Goal: Task Accomplishment & Management: Complete application form

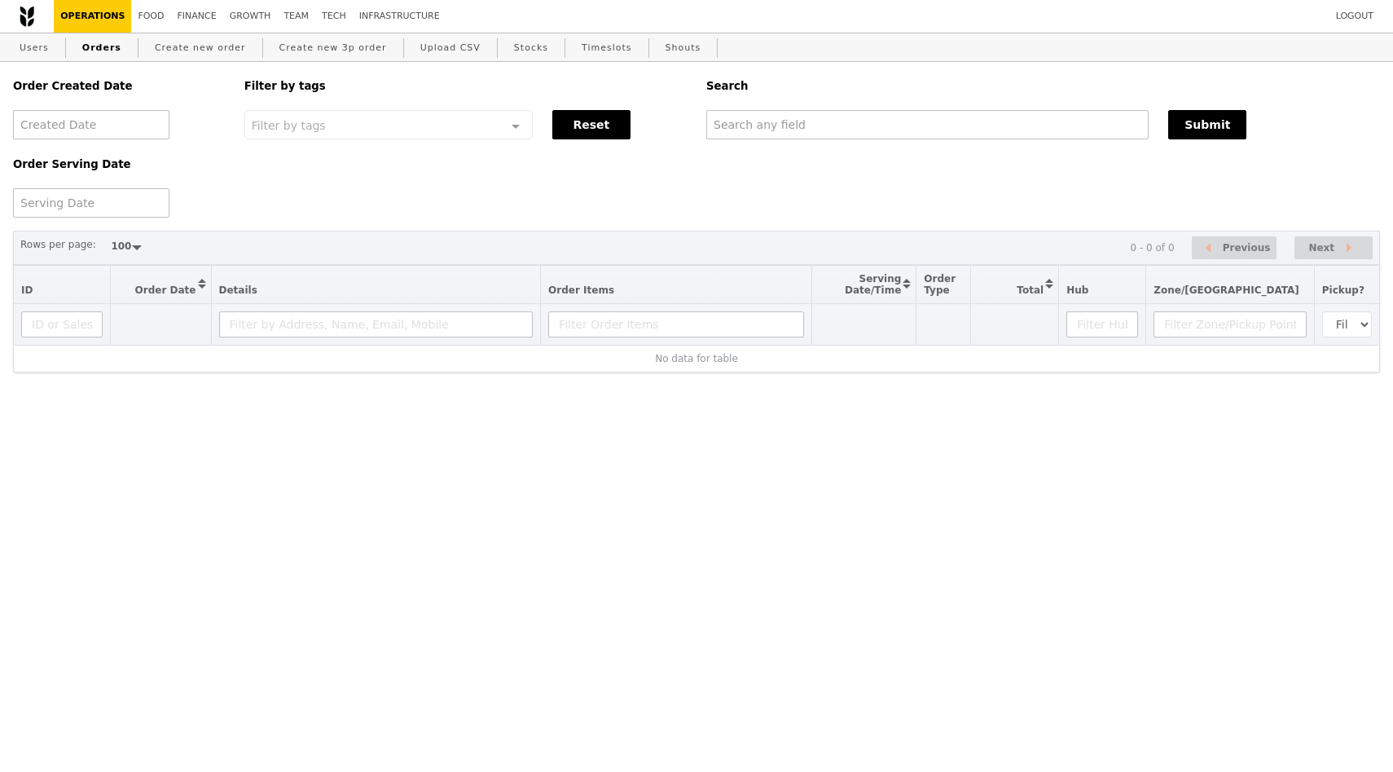
select select "100"
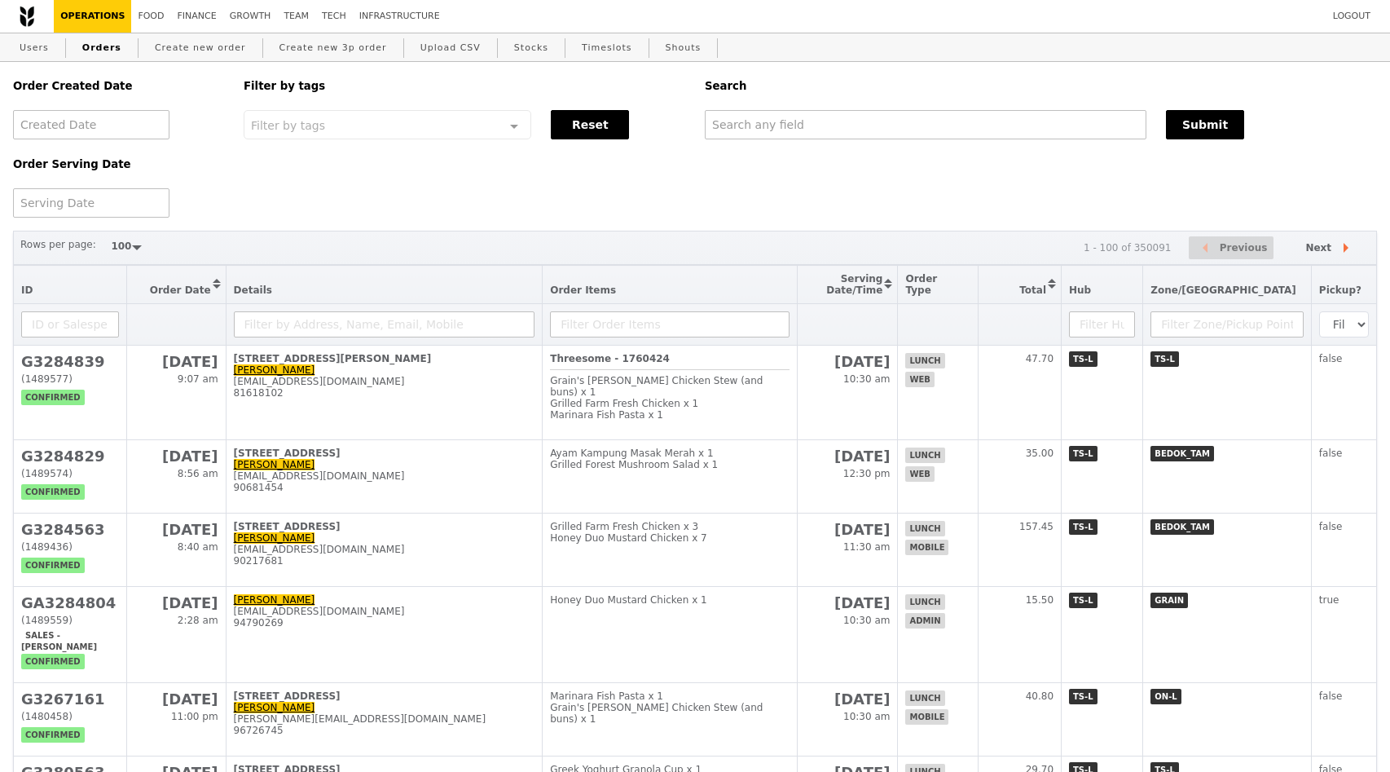
click at [312, 168] on div "Order Created Date Order Serving Date Filter by tags Filter by tags Meal_Plan W…" at bounding box center [695, 140] width 1384 height 156
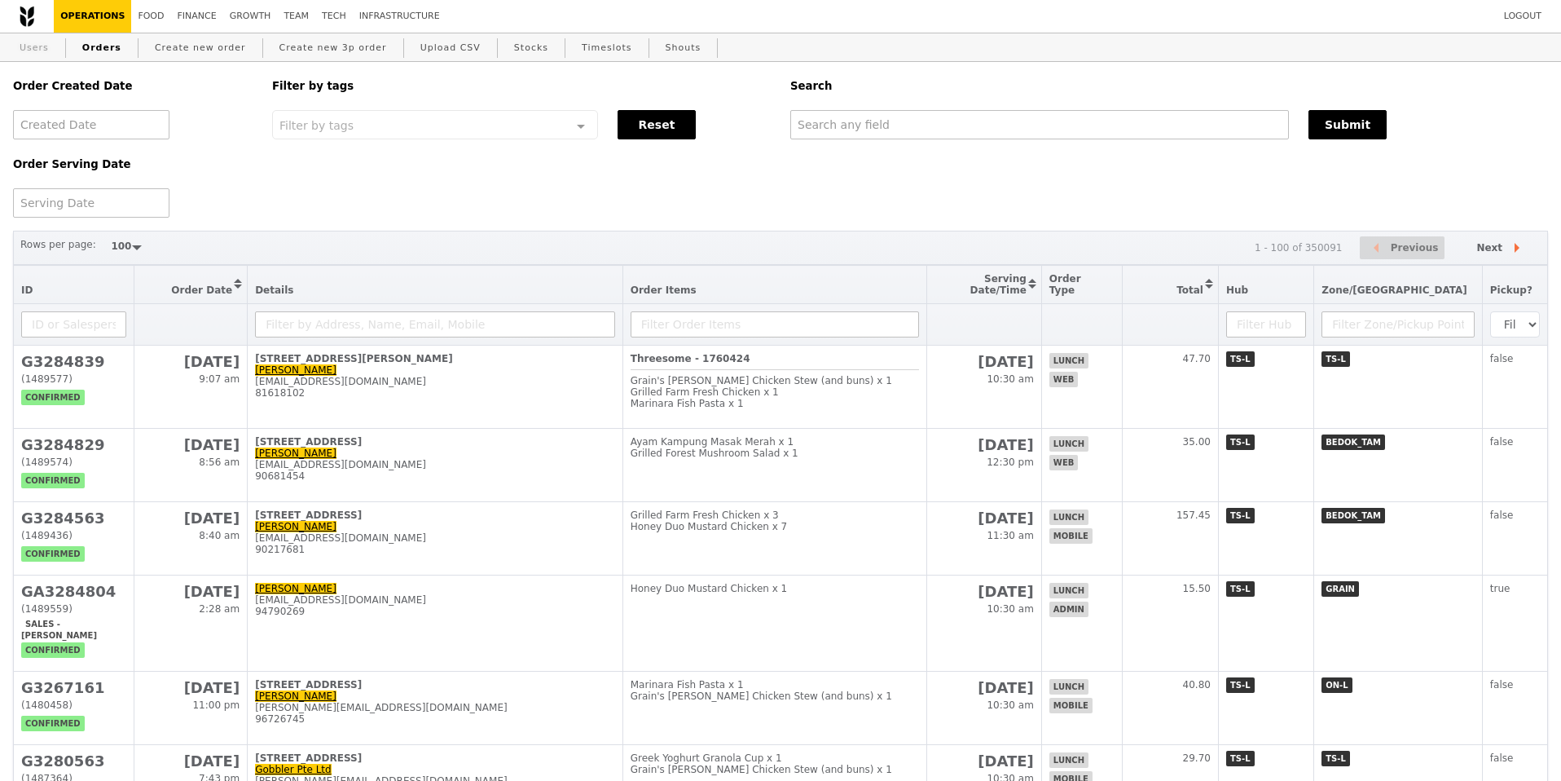
click at [42, 50] on link "Users" at bounding box center [34, 47] width 42 height 29
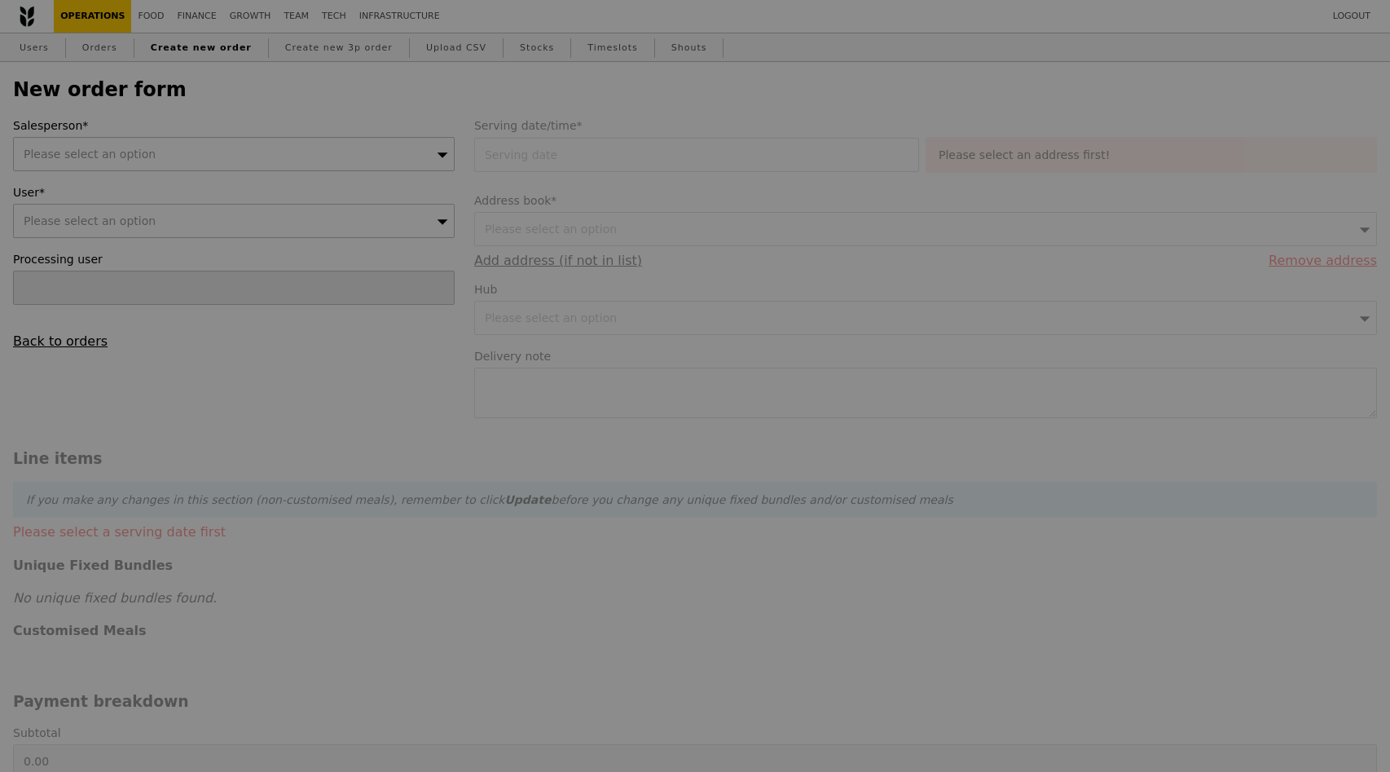
type input "Confirm"
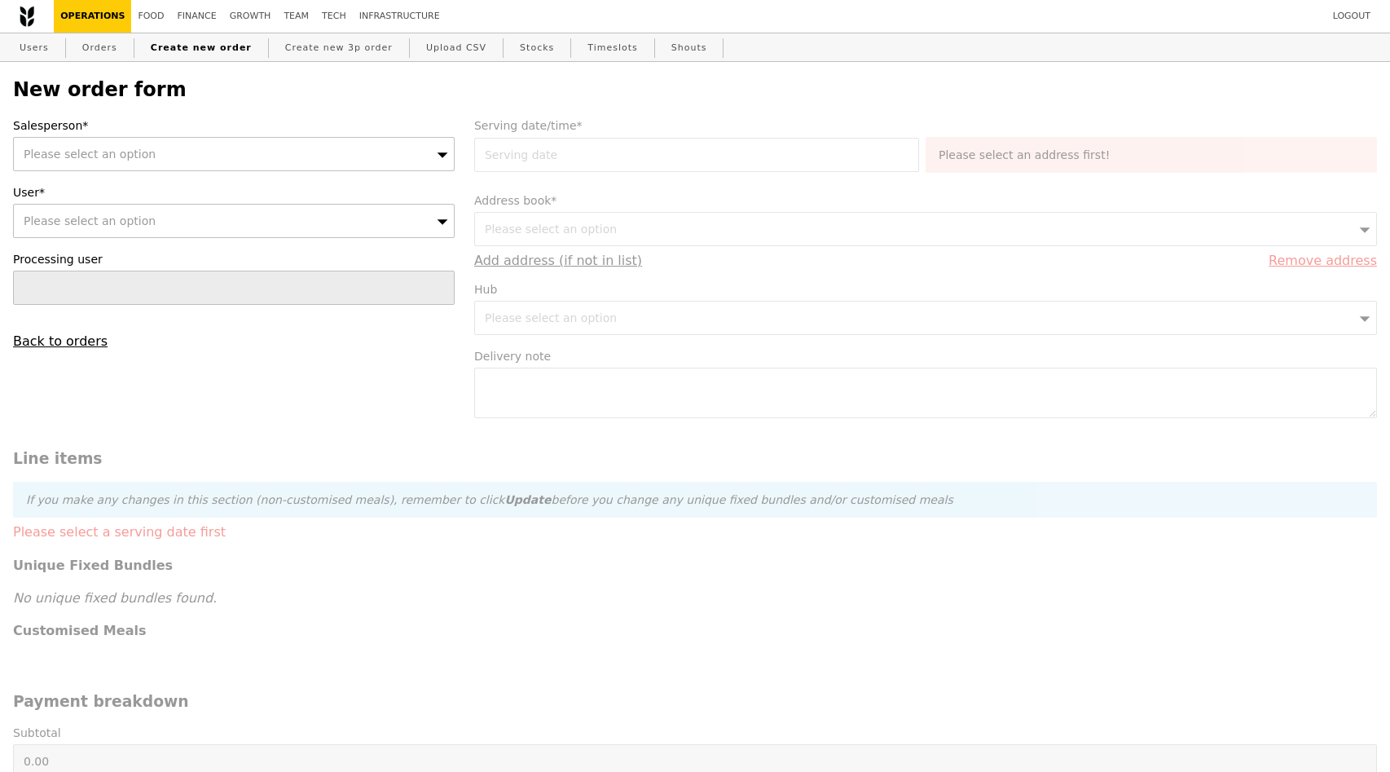
click at [286, 150] on div "Please select an option" at bounding box center [234, 154] width 442 height 34
type input "ted"
click at [162, 217] on div "Please select an option" at bounding box center [234, 221] width 442 height 34
type input "hlim@flowserve.com"
type input "Confirm"
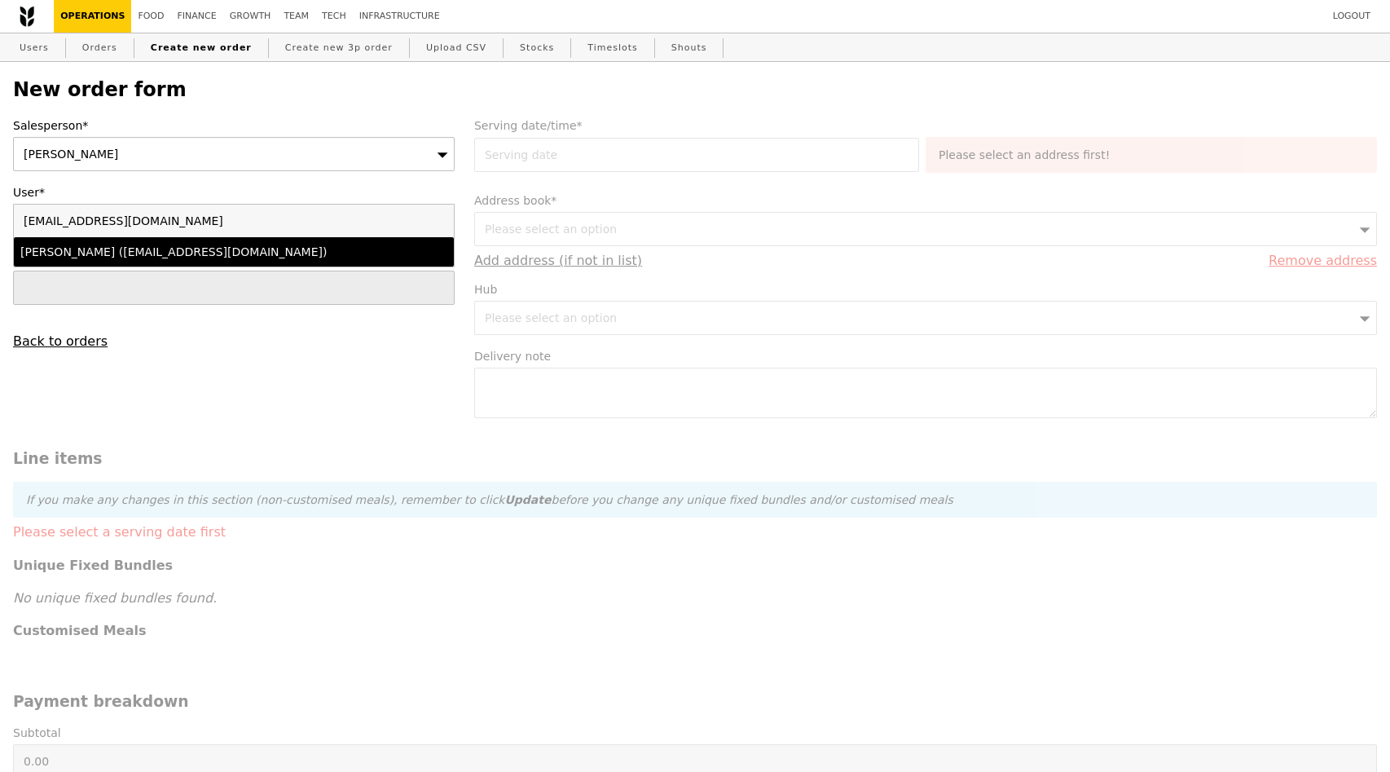
type input "hlim@flowserve.com"
click at [151, 250] on div "Winnie Lim (hlim@flowserve.com)" at bounding box center [180, 252] width 320 height 16
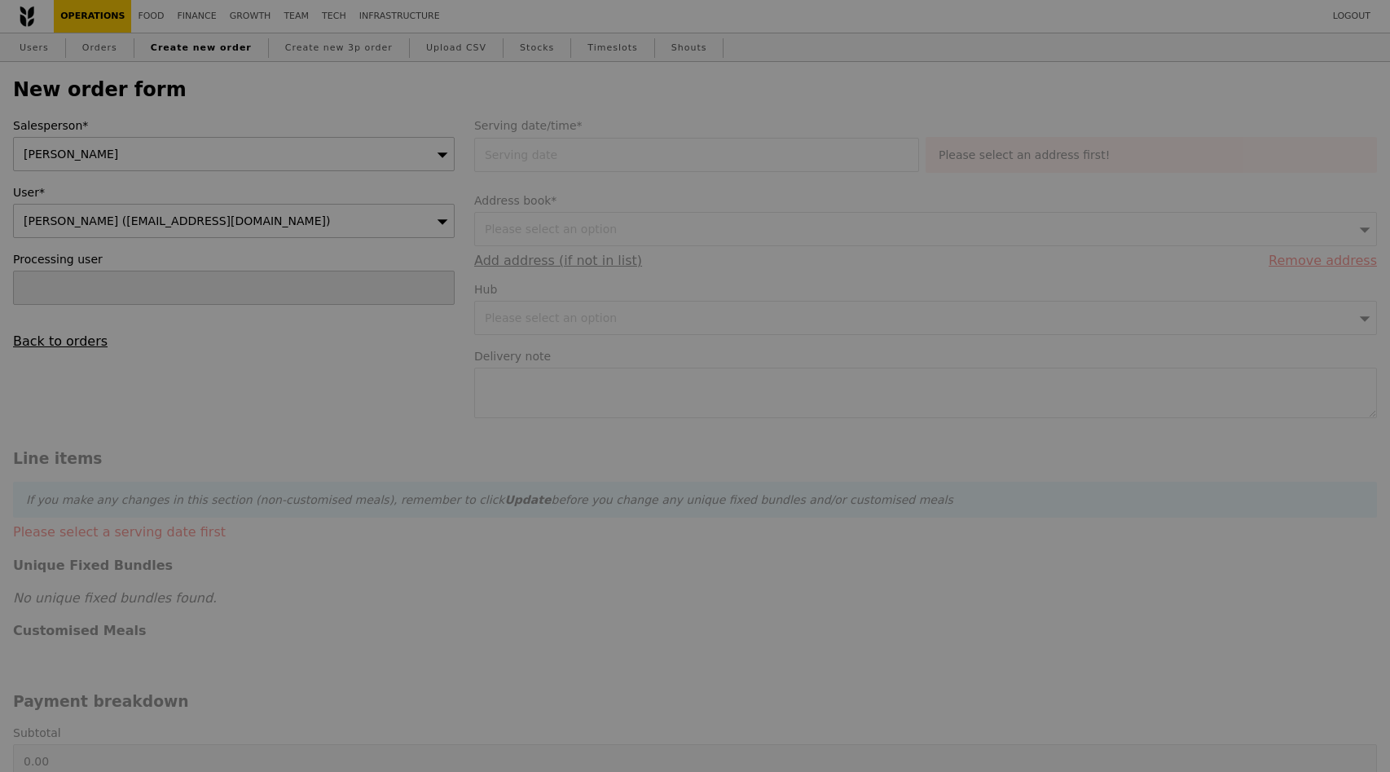
type input "Confirm"
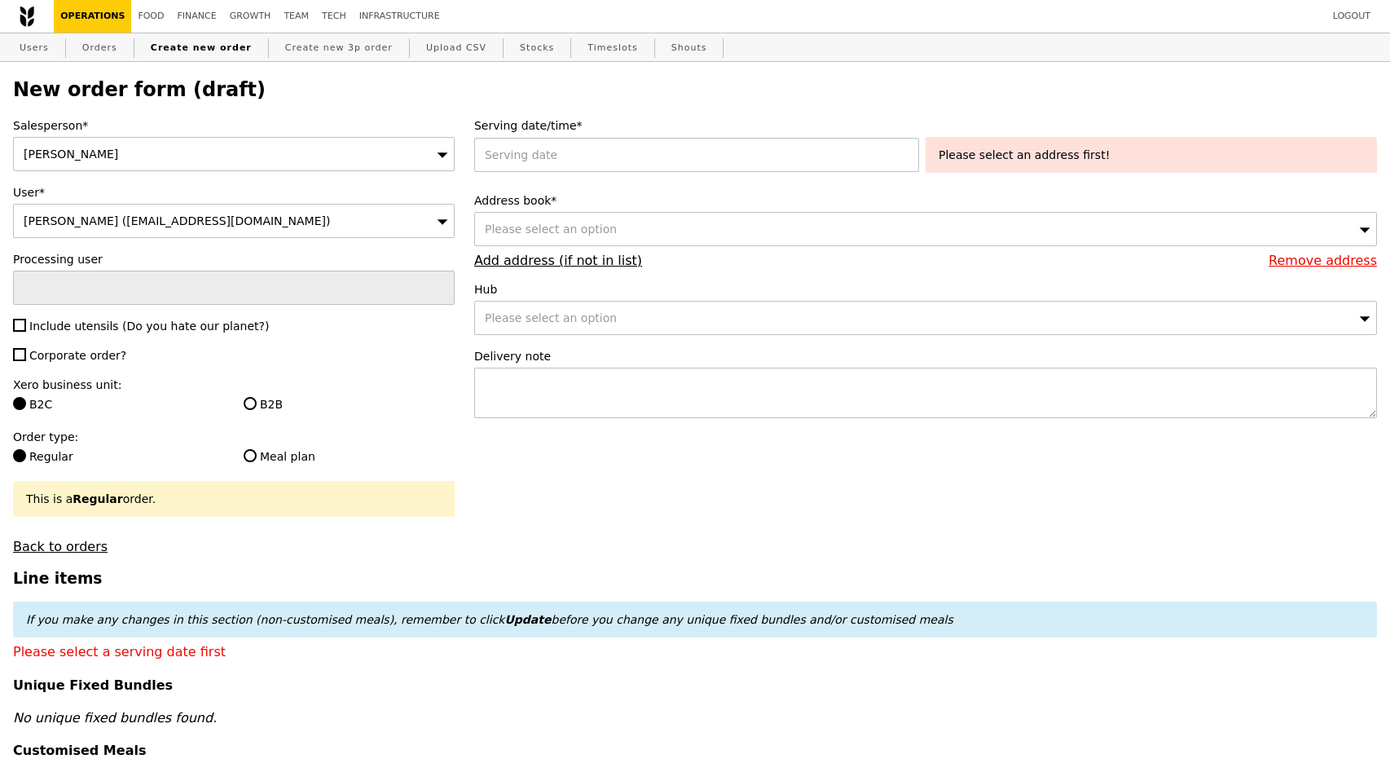
click at [93, 354] on span "Corporate order?" at bounding box center [77, 355] width 97 height 13
click at [26, 354] on input "Corporate order?" at bounding box center [19, 354] width 13 height 13
checkbox input "true"
click at [94, 326] on span "Include utensils (Do you hate our planet?)" at bounding box center [149, 325] width 240 height 13
click at [26, 326] on input "Include utensils (Do you hate our planet?)" at bounding box center [19, 325] width 13 height 13
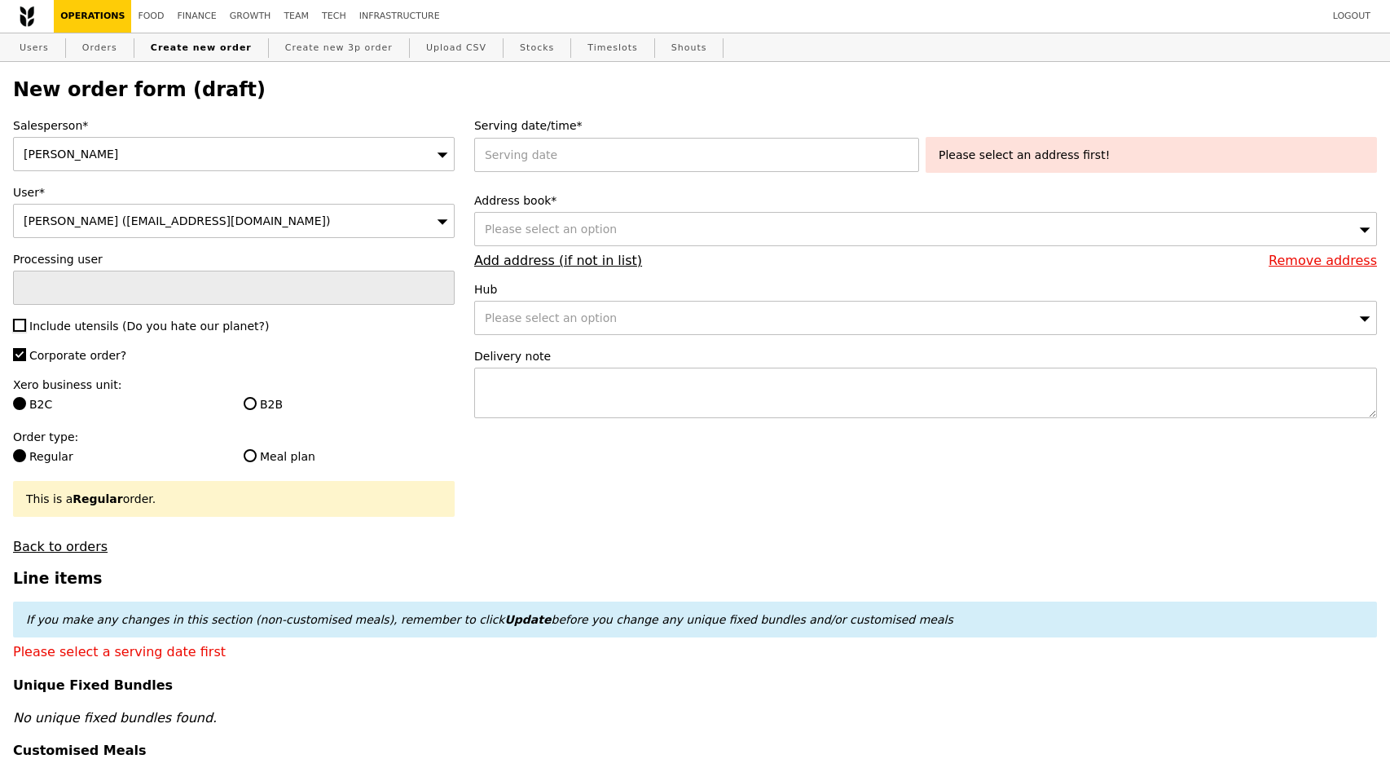
checkbox input "true"
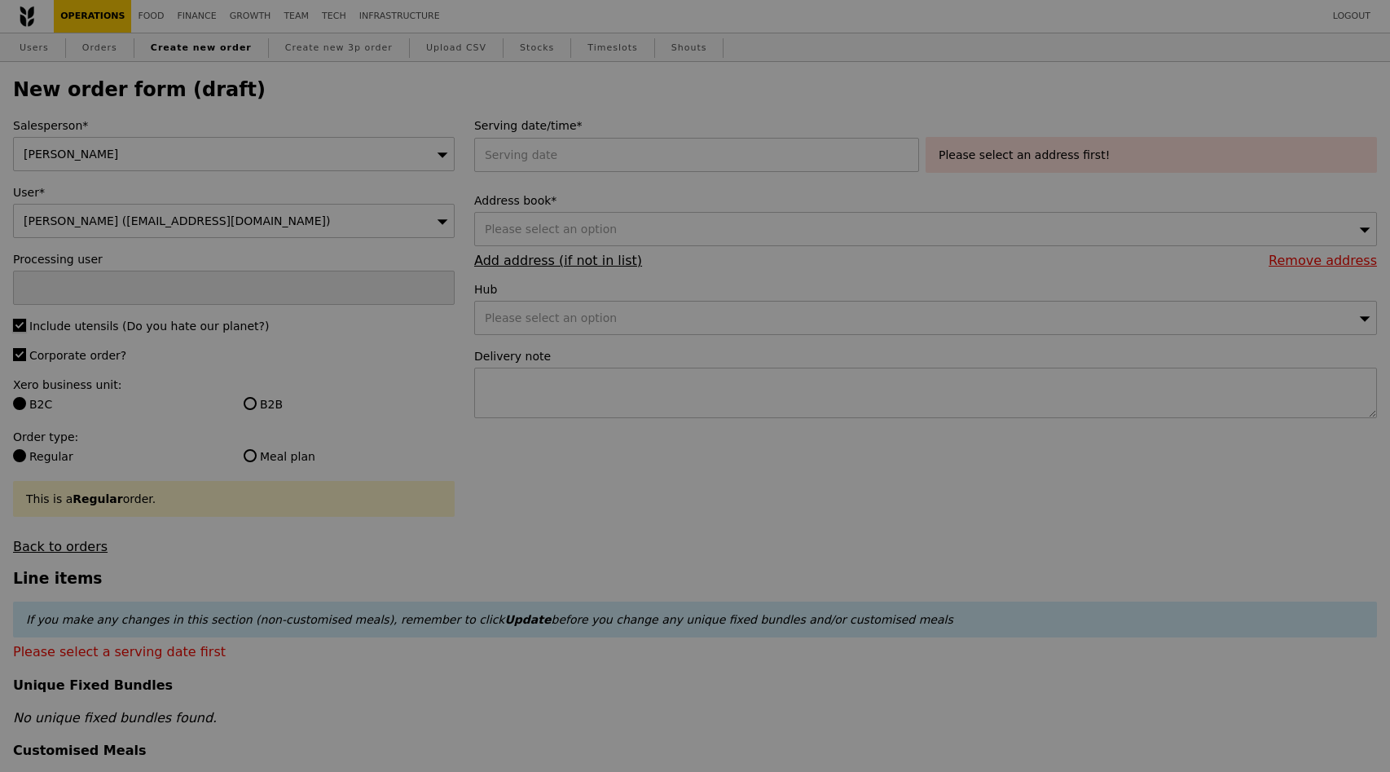
type input "Confirm"
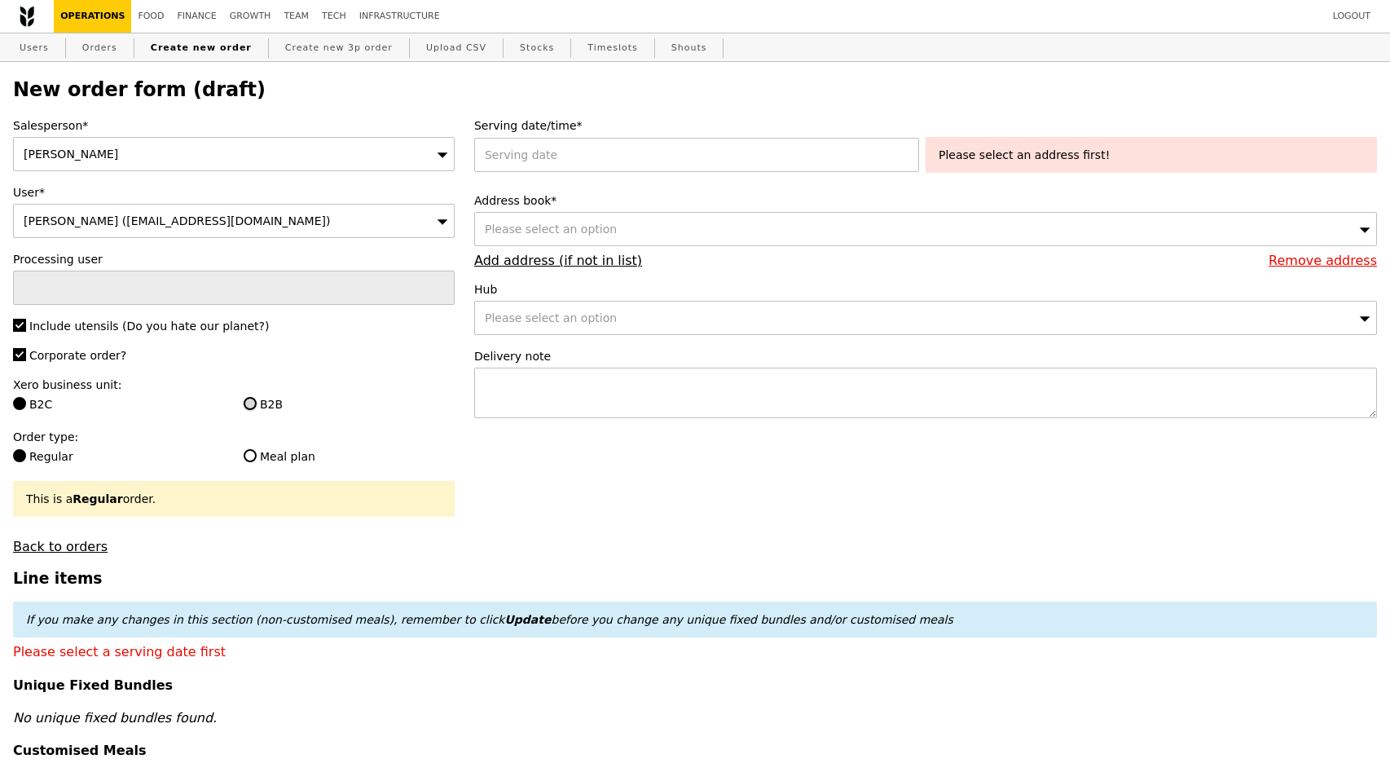
click at [250, 399] on input "B2B" at bounding box center [250, 403] width 13 height 13
radio input "true"
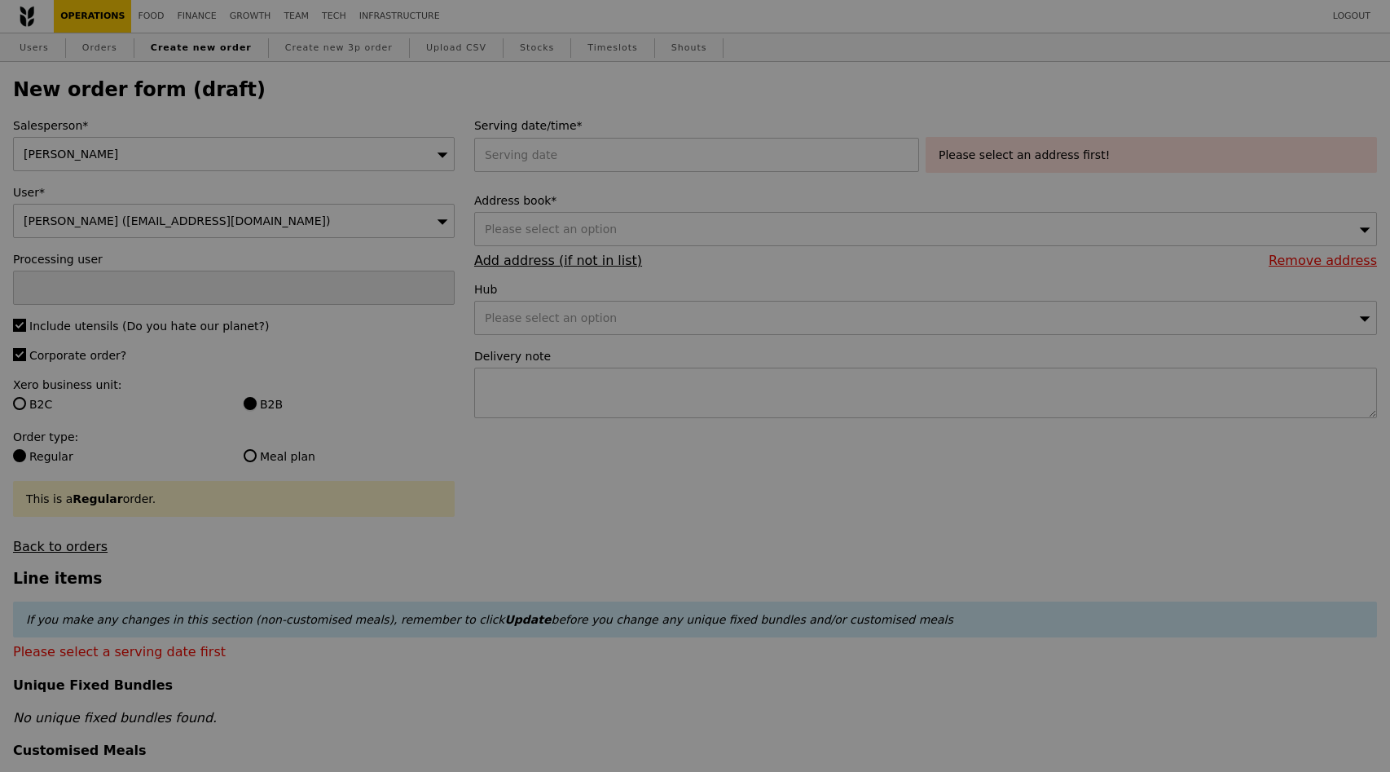
type input "Confirm"
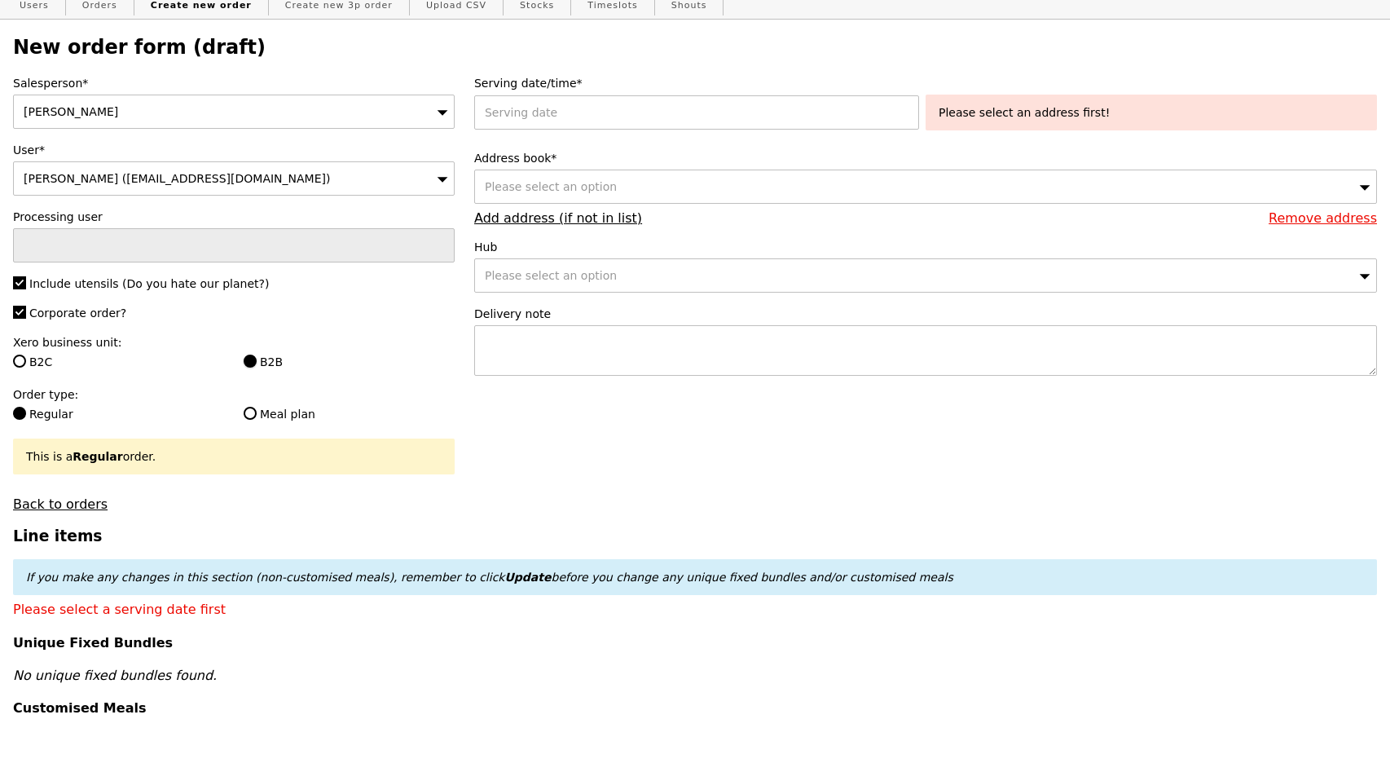
scroll to position [28, 0]
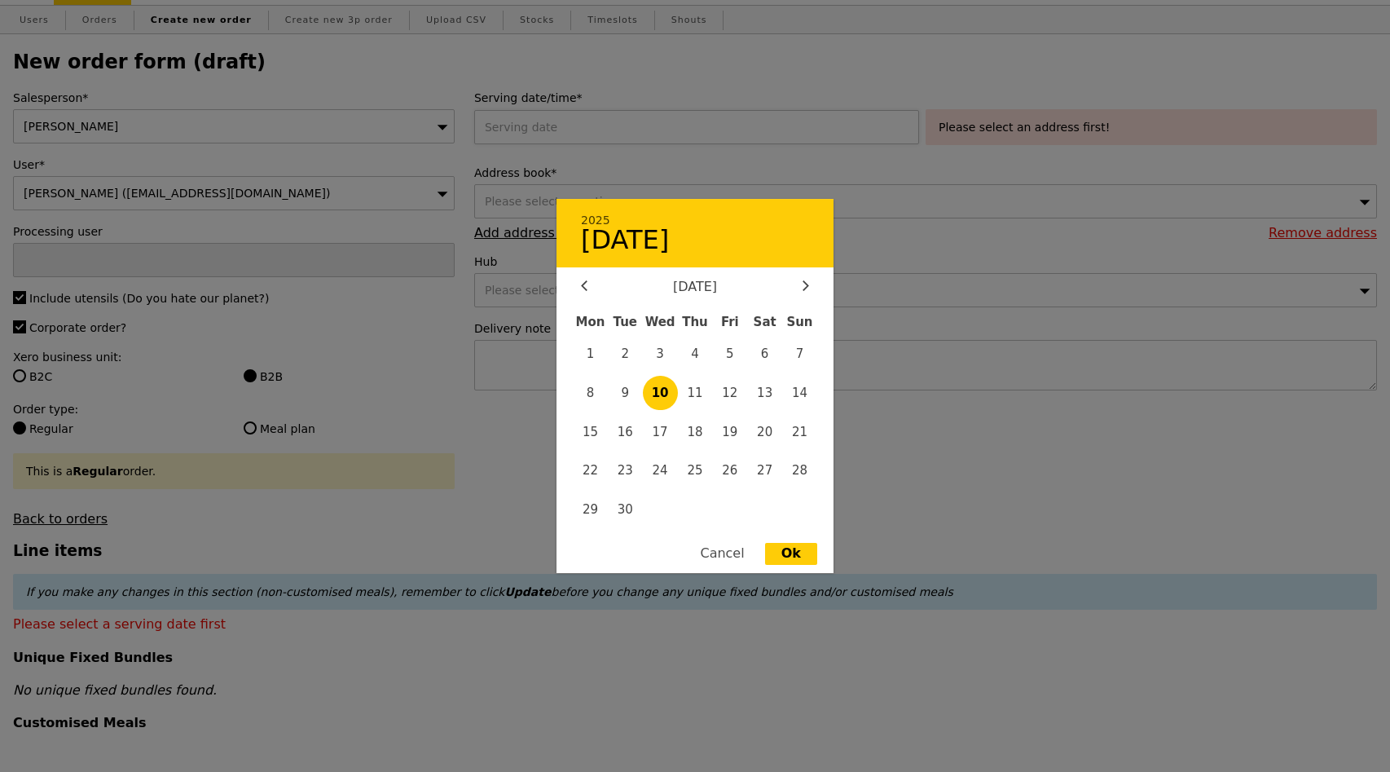
click at [580, 125] on div "2025 10 September September 2025 Mon Tue Wed Thu Fri Sat Sun 1 2 3 4 5 6 7 8 9 …" at bounding box center [699, 127] width 451 height 34
click at [785, 553] on div "Ok" at bounding box center [791, 554] width 52 height 22
type input "10 Sep 2025"
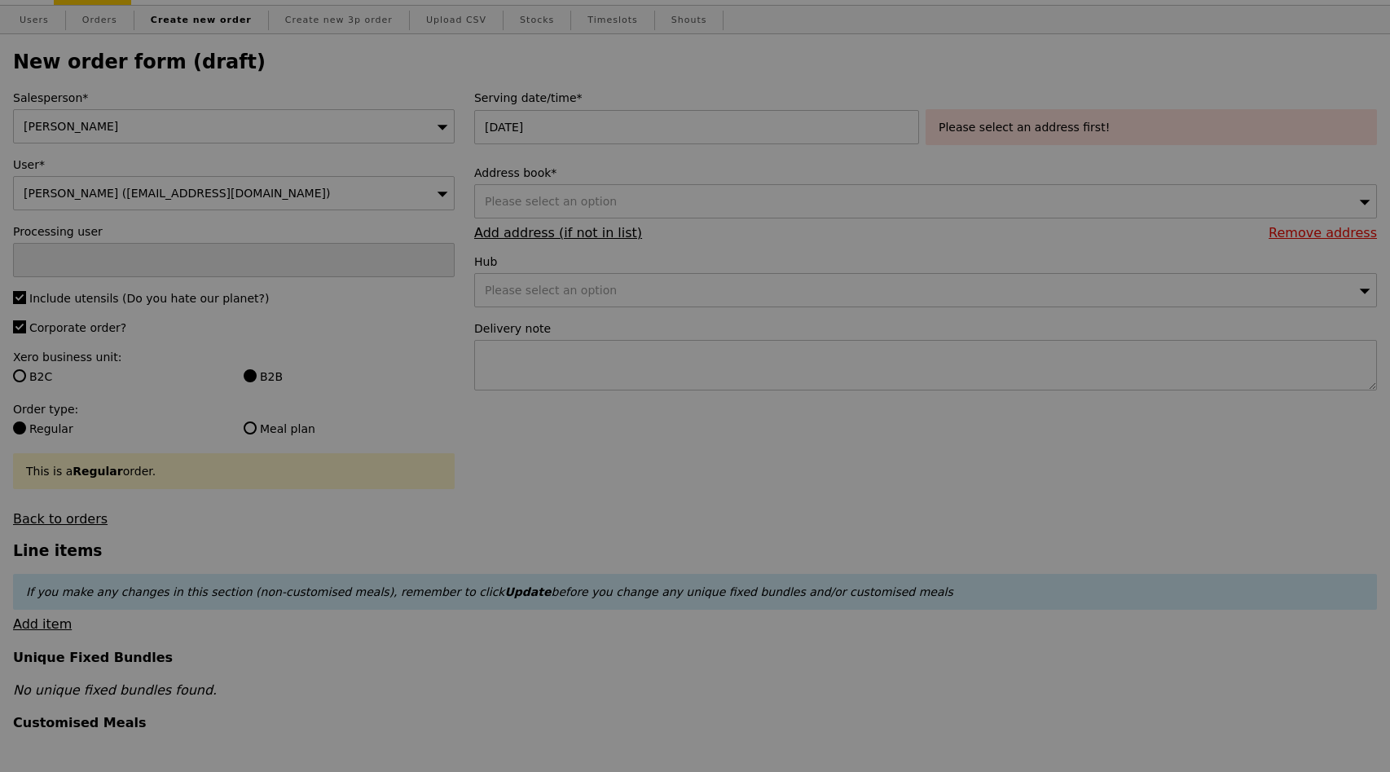
type input "Confirm"
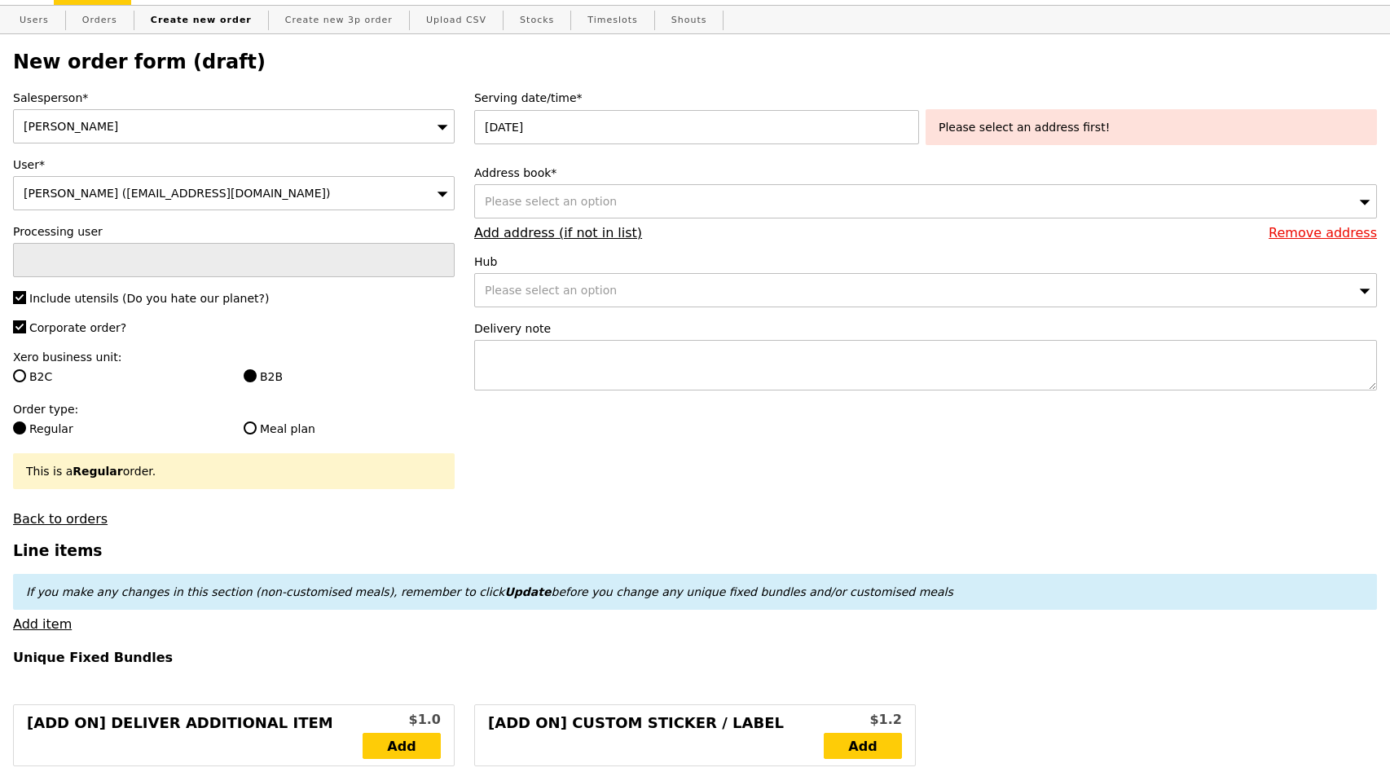
click at [557, 200] on span "Please select an option" at bounding box center [551, 201] width 132 height 13
drag, startPoint x: 552, startPoint y: 201, endPoint x: 644, endPoint y: 201, distance: 92.1
click at [644, 201] on input "10 Tuas Loop, 637346" at bounding box center [925, 201] width 901 height 33
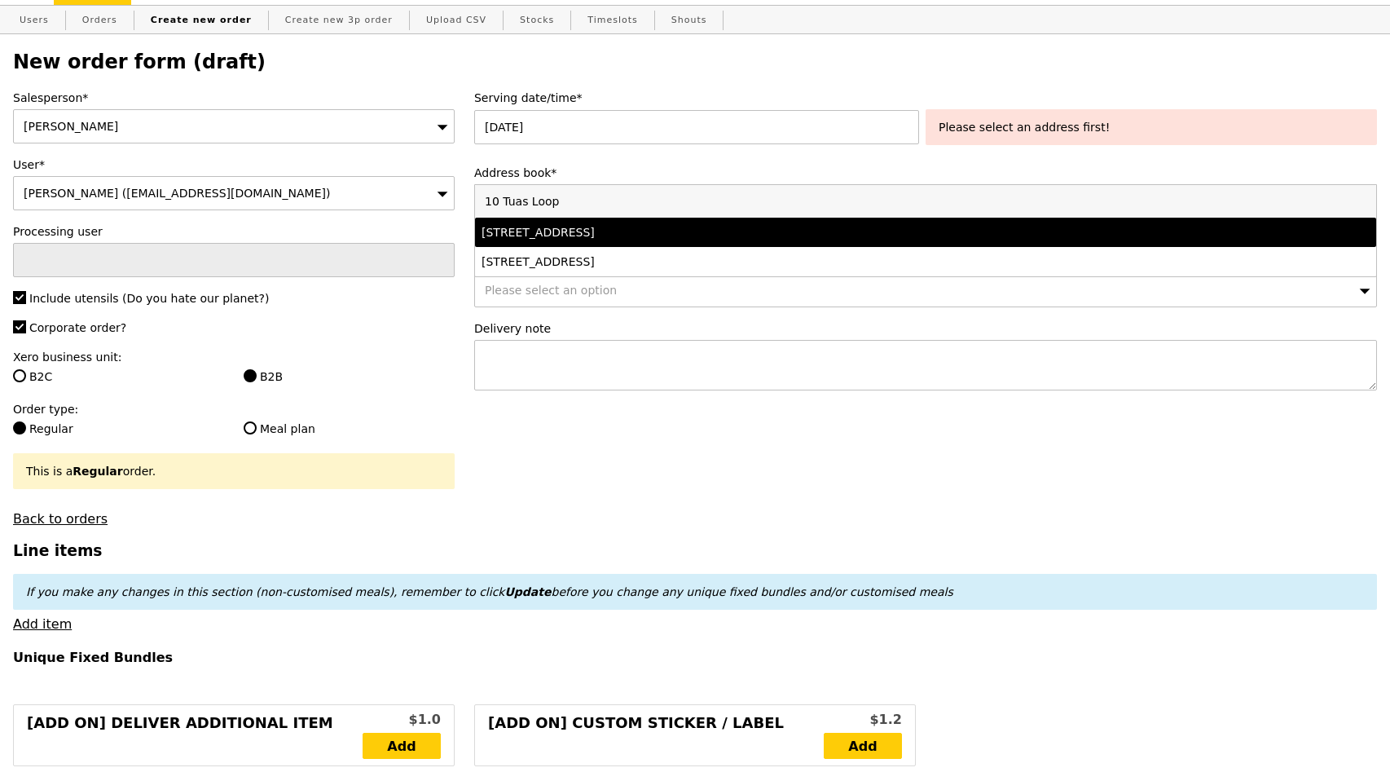
type input "10 Tuas Loop"
click at [631, 230] on div "10 Tuas Loop, #1-01, Singapore 637345" at bounding box center [815, 232] width 667 height 16
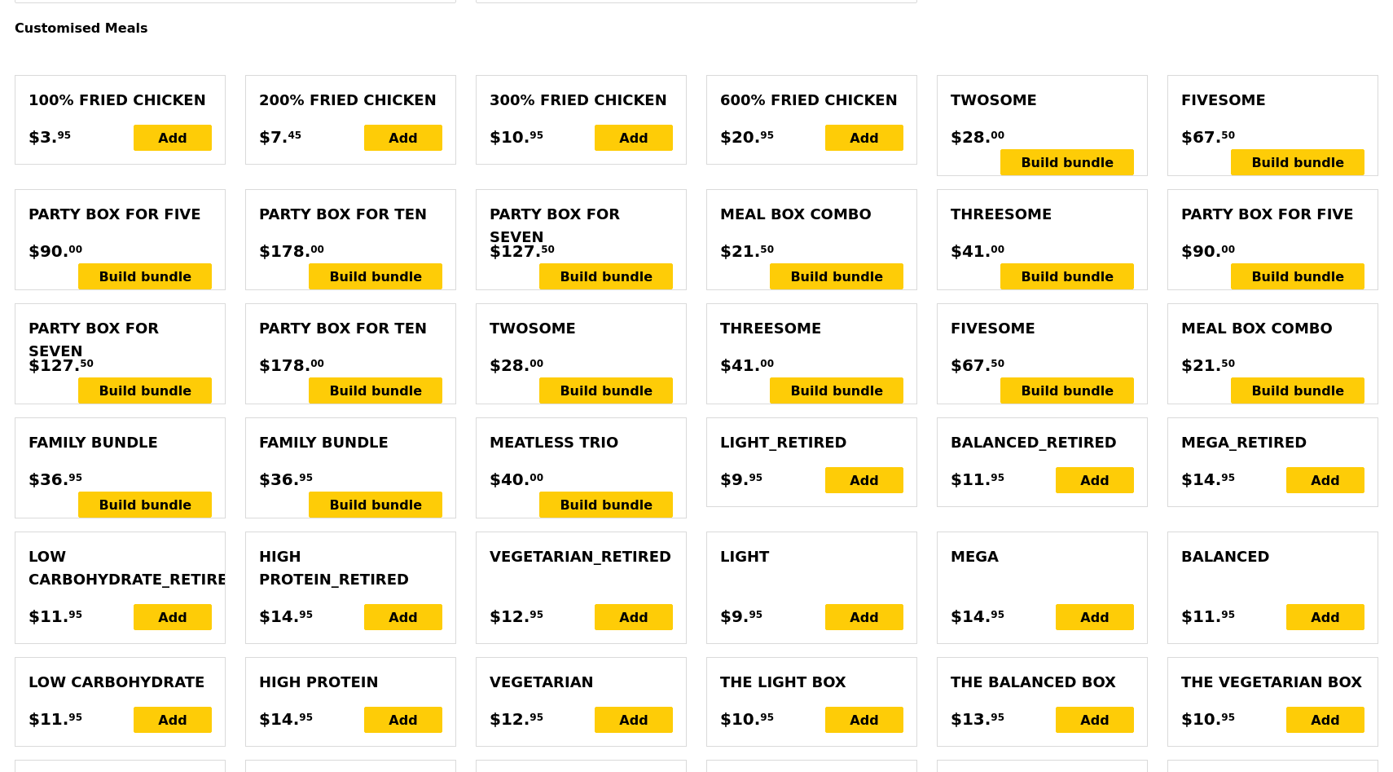
scroll to position [816, 0]
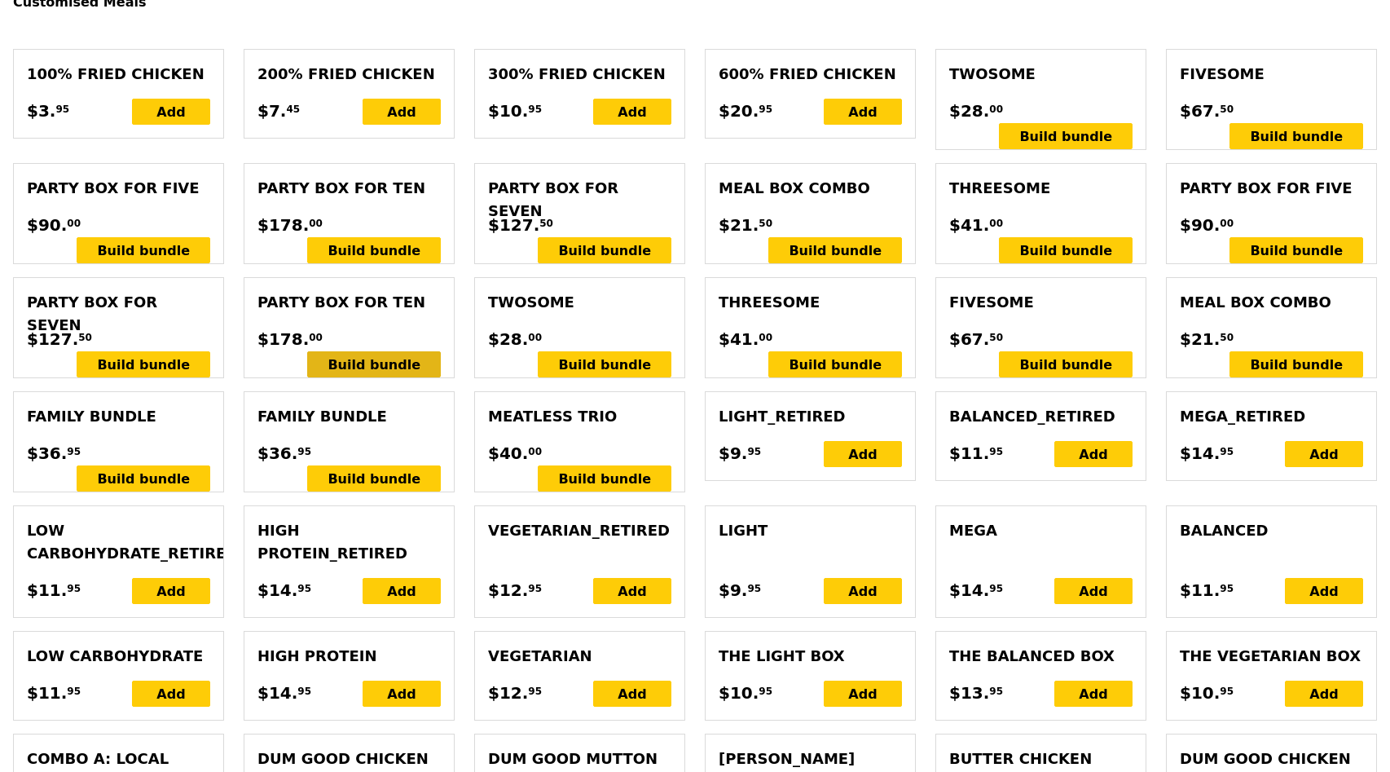
click at [401, 351] on div "Build bundle" at bounding box center [374, 364] width 134 height 26
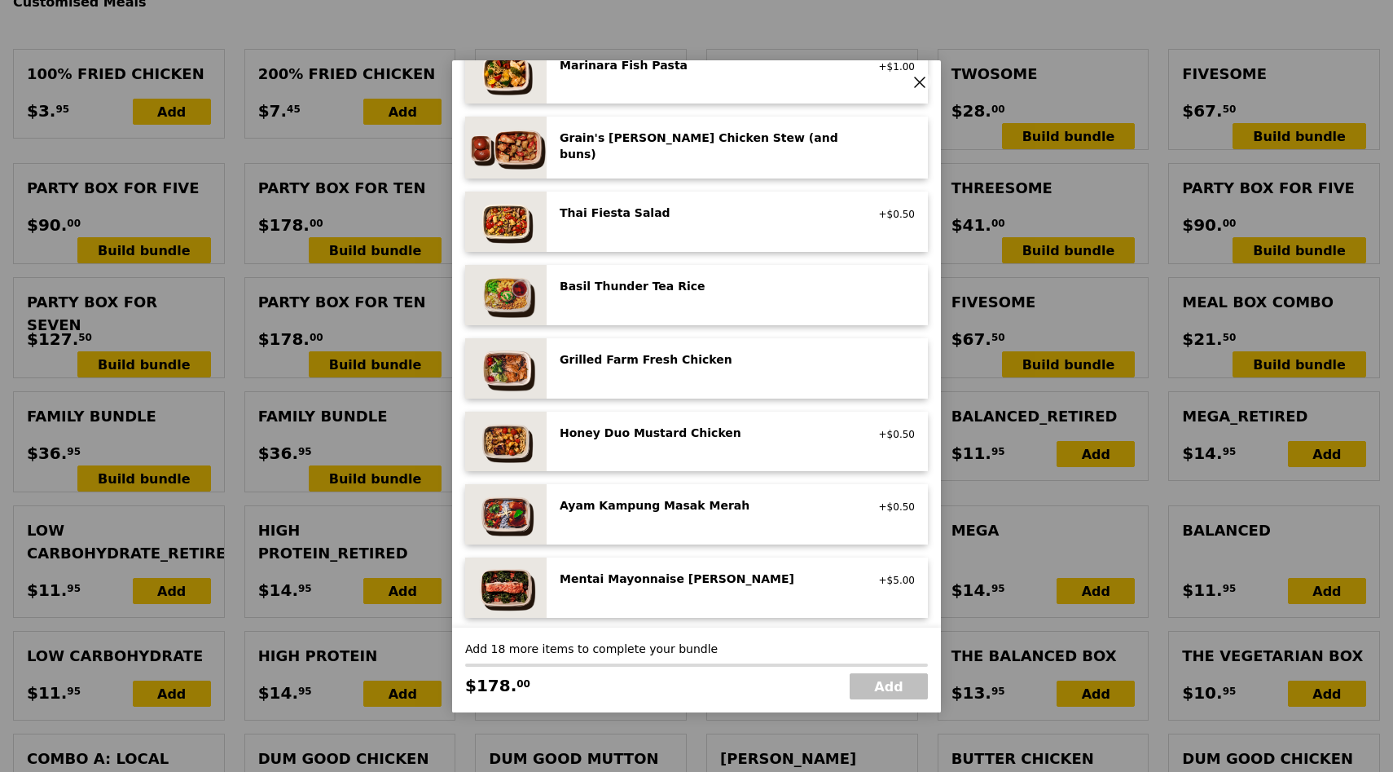
scroll to position [195, 0]
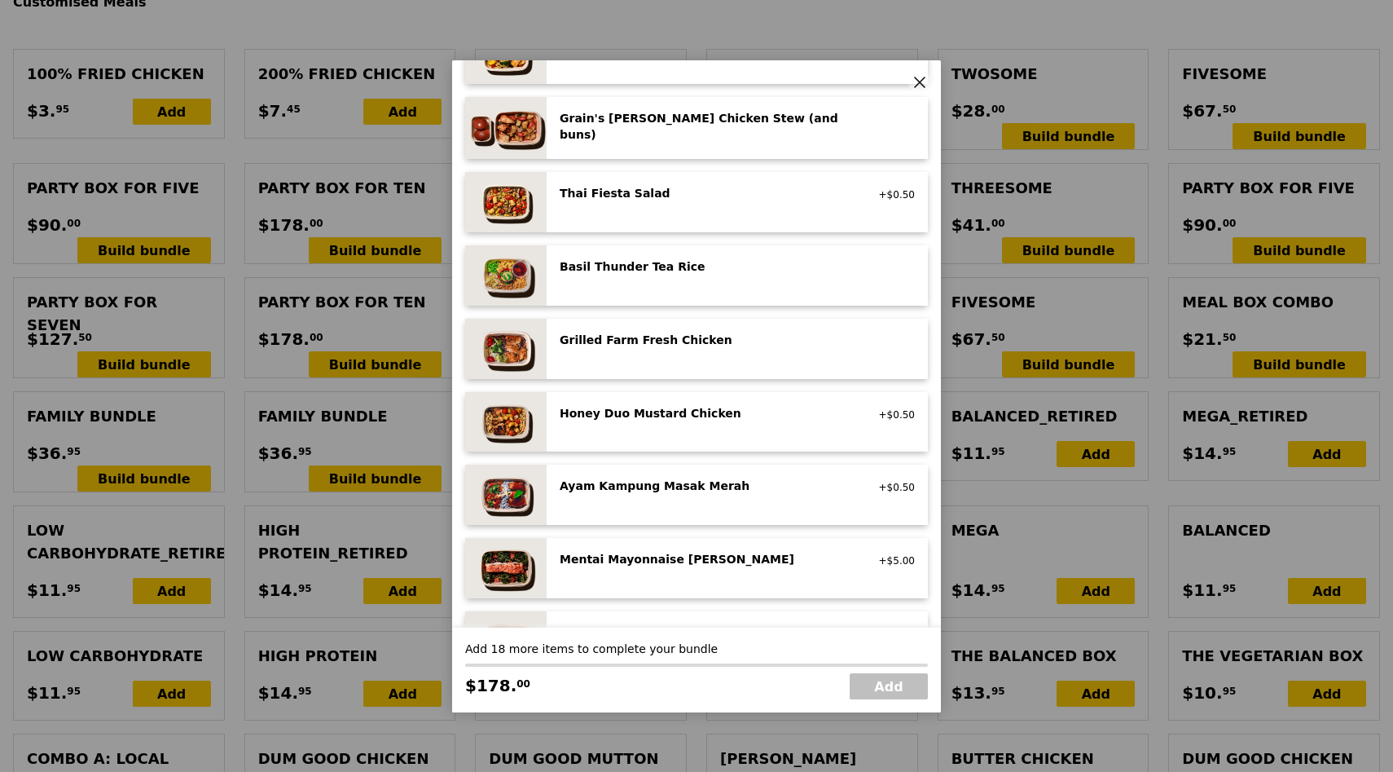
click at [724, 280] on div "Basil Thunder Tea Rice vegetarian, contains allium, barley, egg, nuts, soy, whe…" at bounding box center [737, 275] width 355 height 34
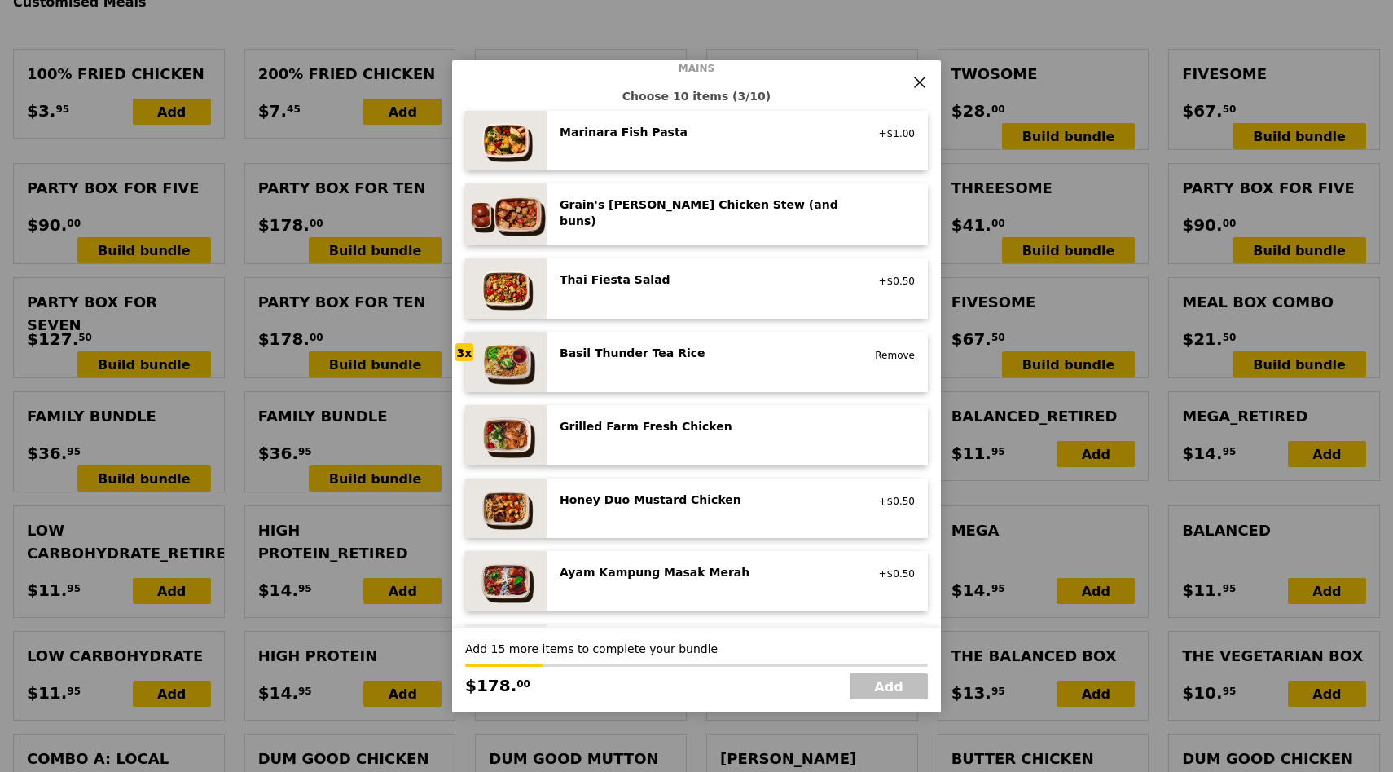
scroll to position [112, 0]
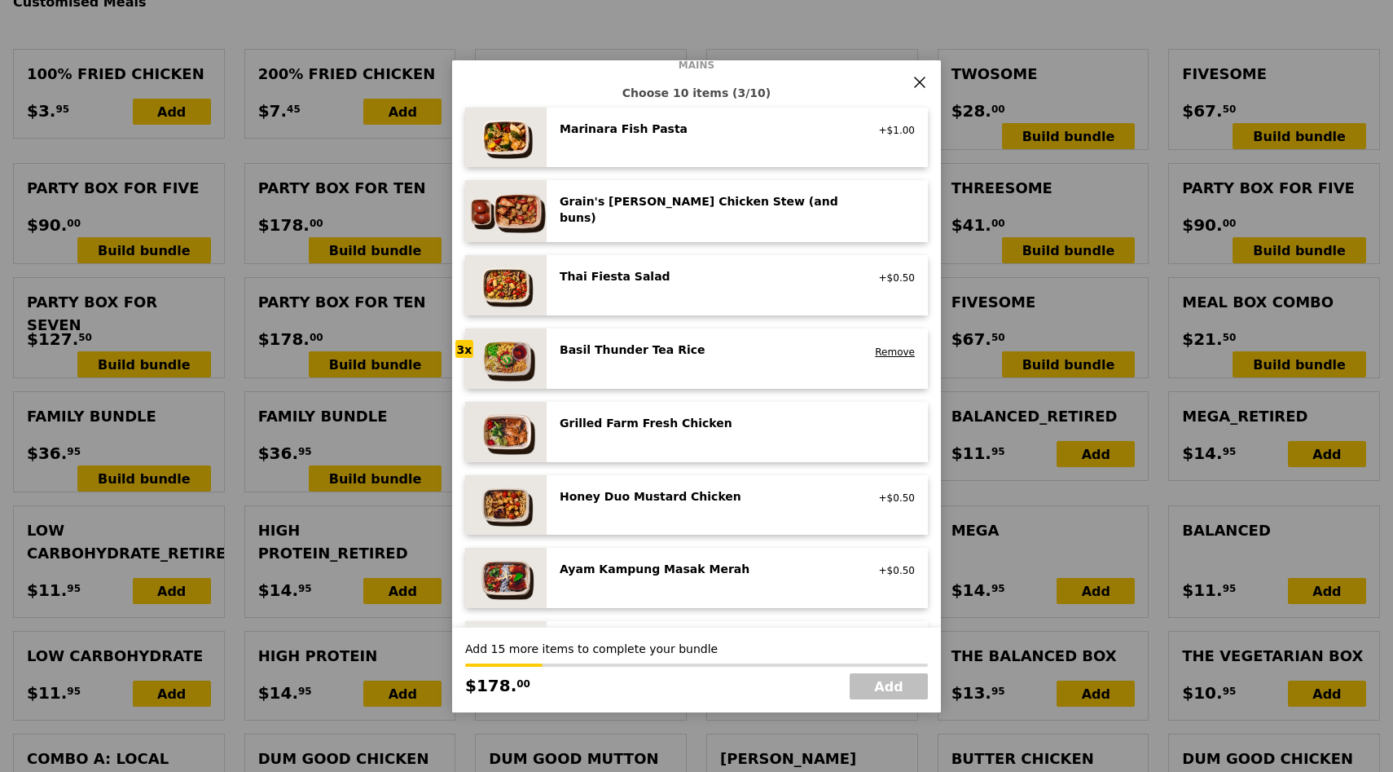
click at [706, 425] on div "Grilled Farm Fresh Chicken" at bounding box center [706, 423] width 293 height 16
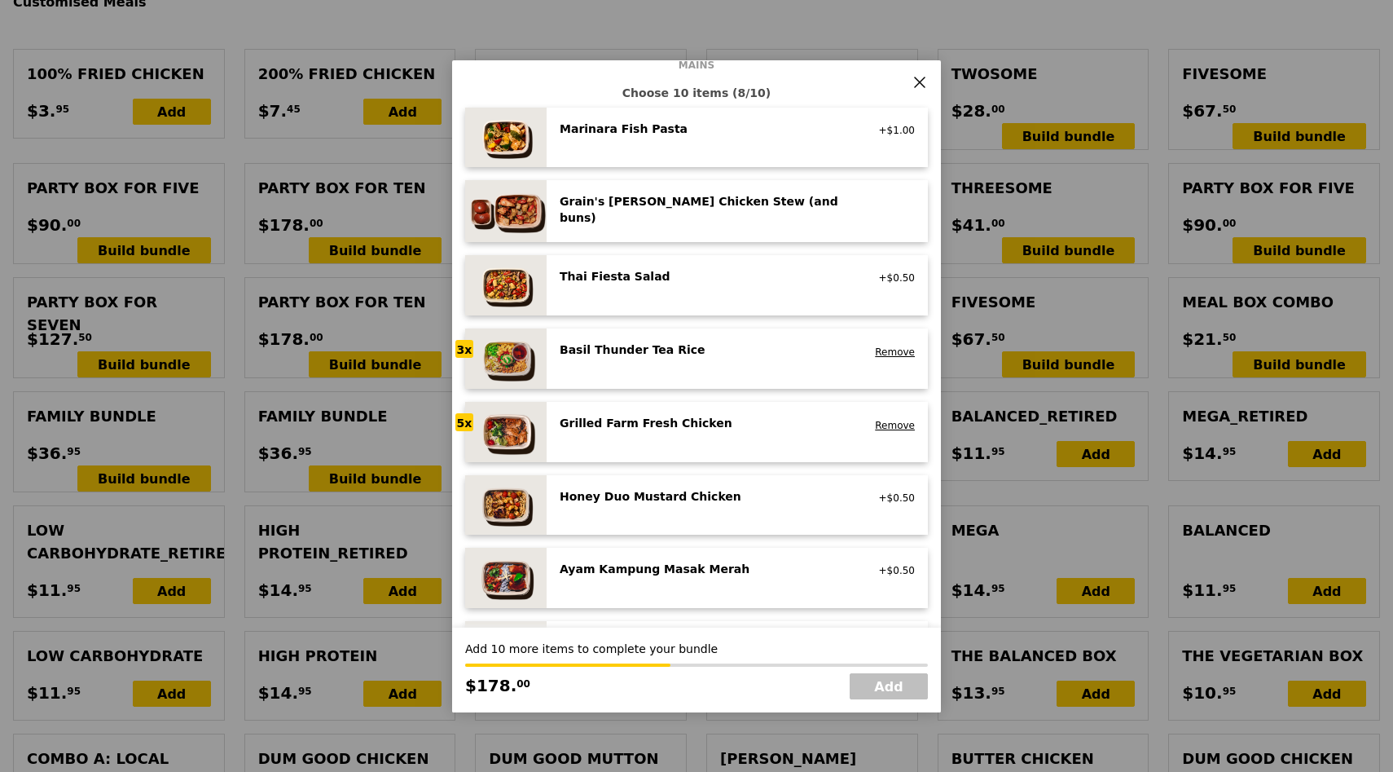
click at [706, 425] on div "Grilled Farm Fresh Chicken" at bounding box center [706, 423] width 293 height 16
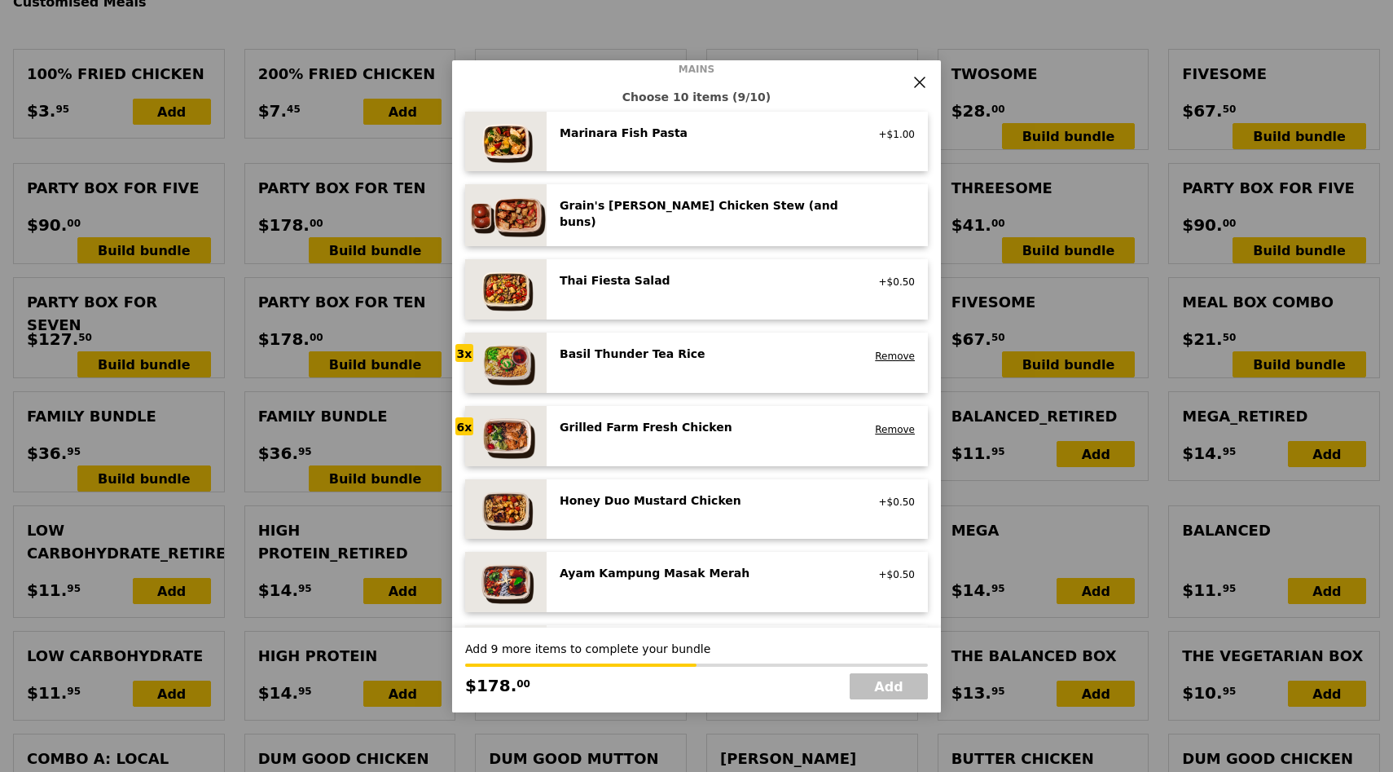
scroll to position [106, 0]
click at [770, 147] on div "Marinara Fish Pasta pescatarian, contains allium, dairy, nuts, wheat +$1.00" at bounding box center [737, 143] width 355 height 34
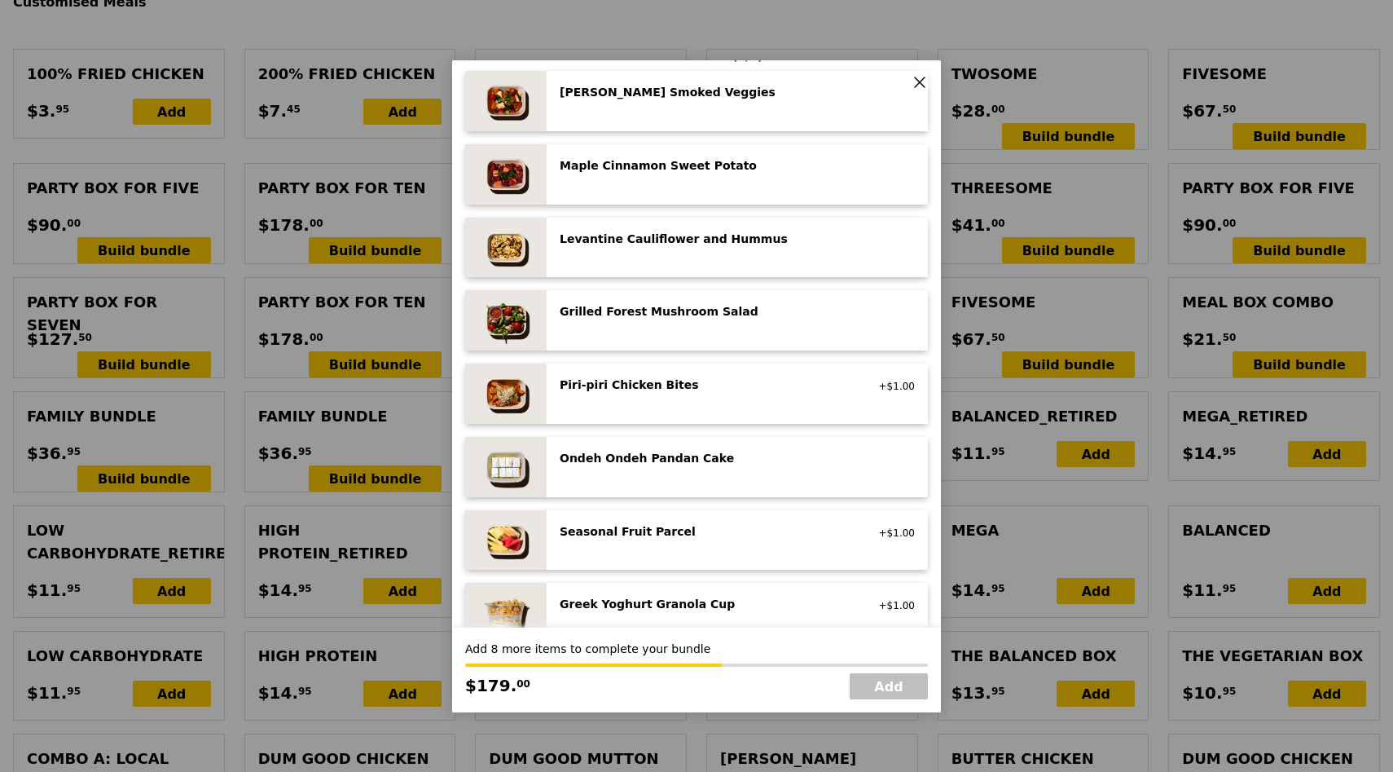
scroll to position [787, 0]
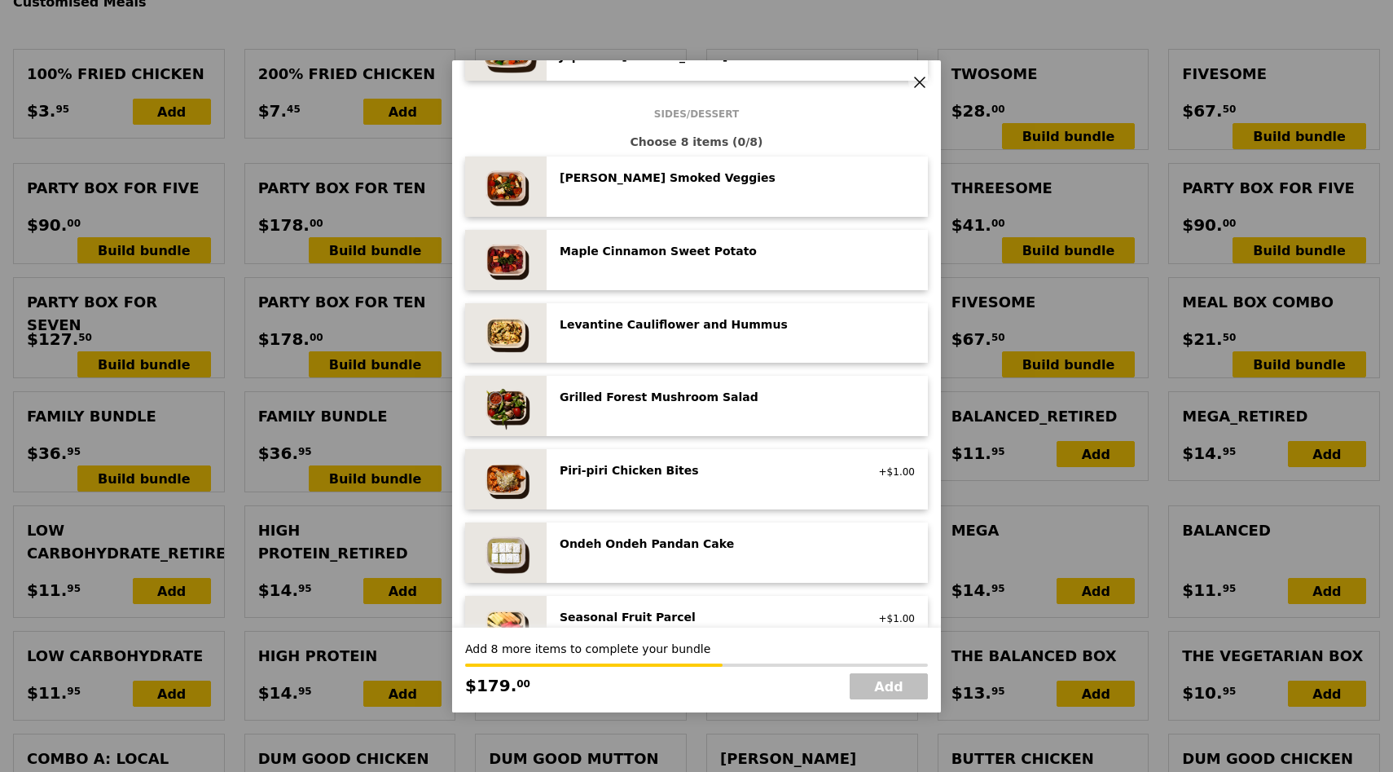
click at [766, 183] on div "Rosemary Smoked Veggies" at bounding box center [706, 177] width 293 height 16
click at [728, 249] on div "Maple Cinnamon Sweet Potato" at bounding box center [706, 251] width 293 height 16
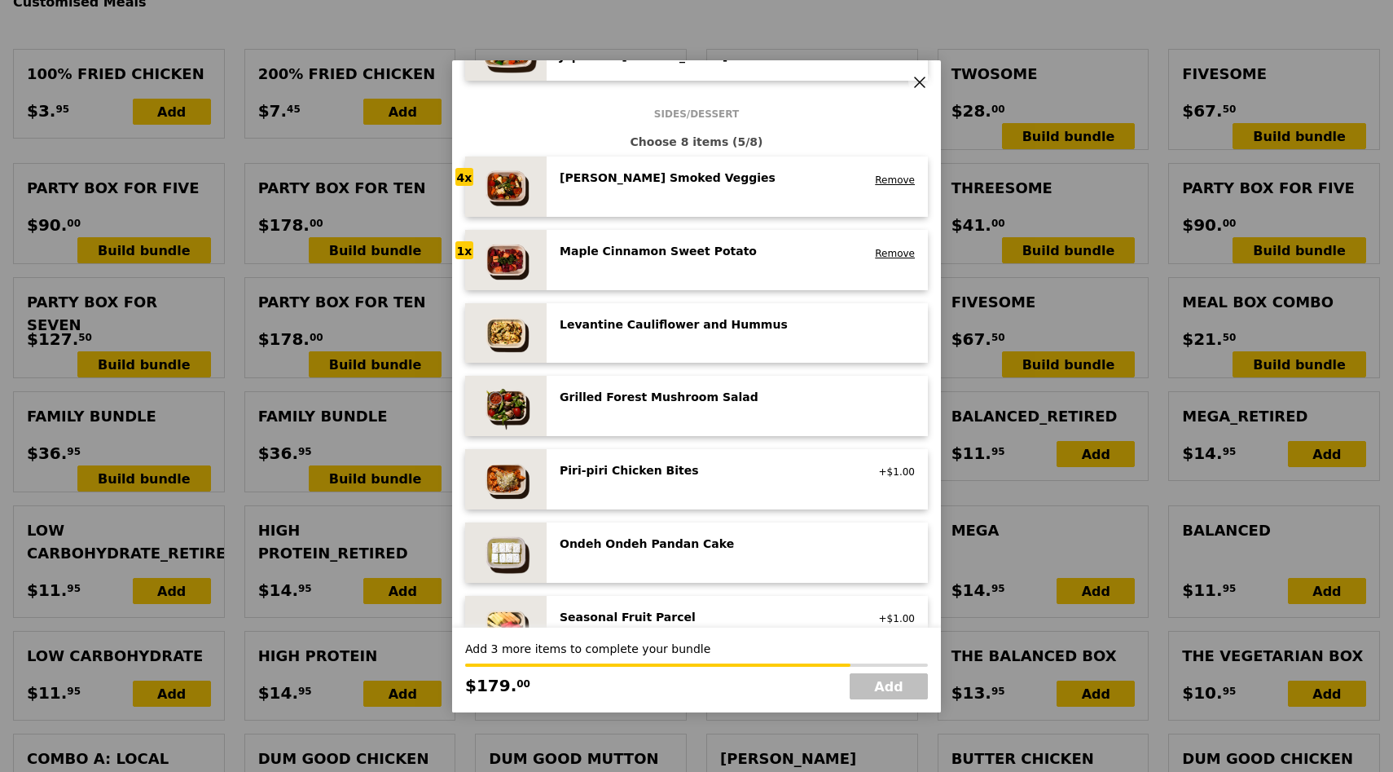
click at [728, 249] on div "Maple Cinnamon Sweet Potato" at bounding box center [706, 251] width 293 height 16
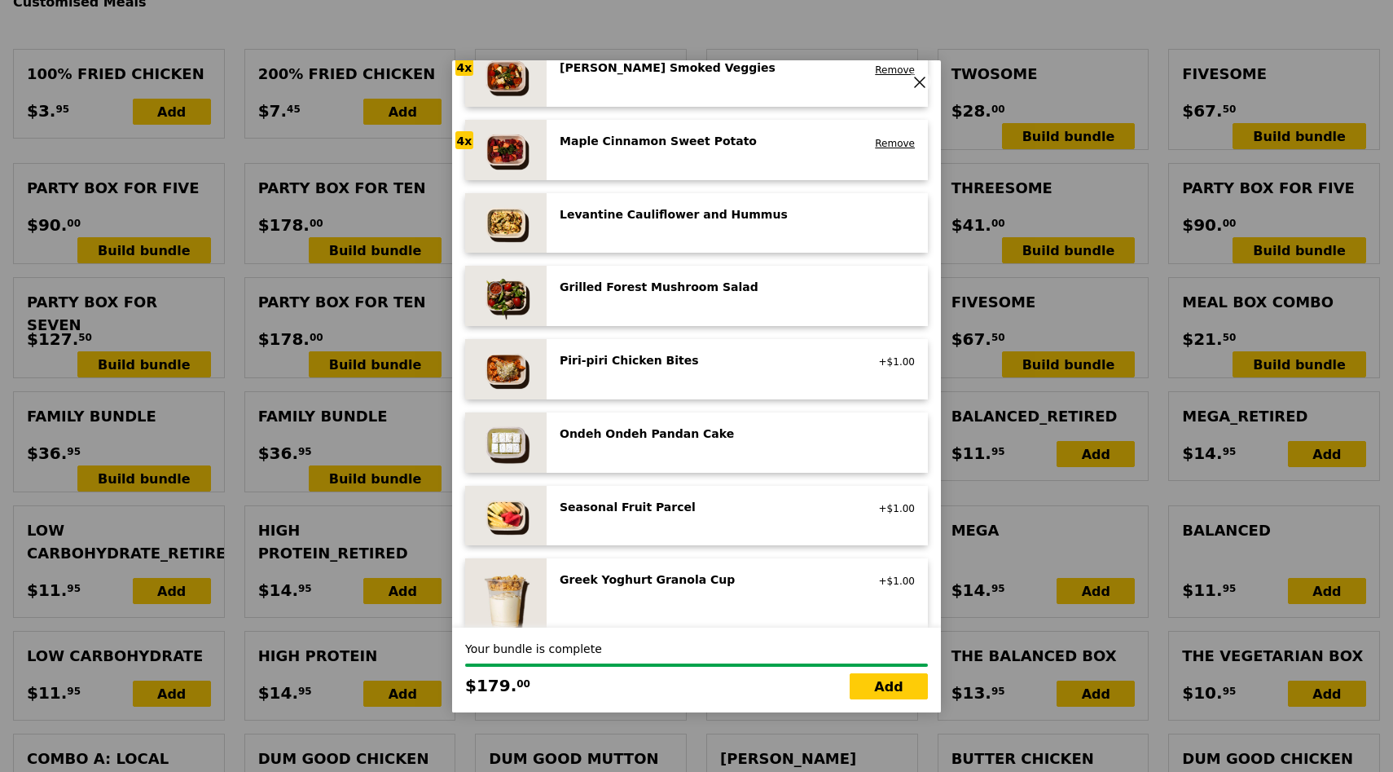
scroll to position [762, 0]
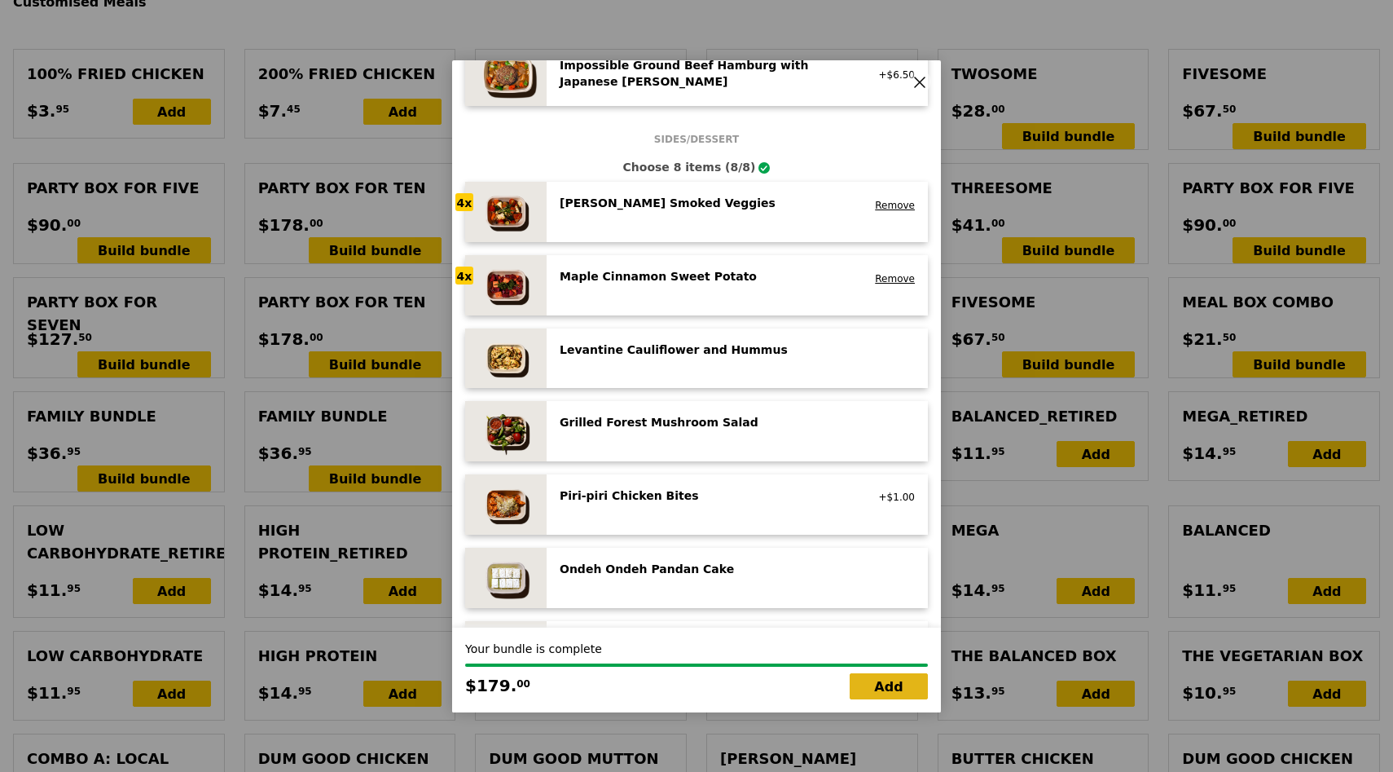
click at [904, 688] on link "Add" at bounding box center [889, 686] width 78 height 26
type input "Loading..."
type input "179.00"
type input "12.11"
type input "13.20"
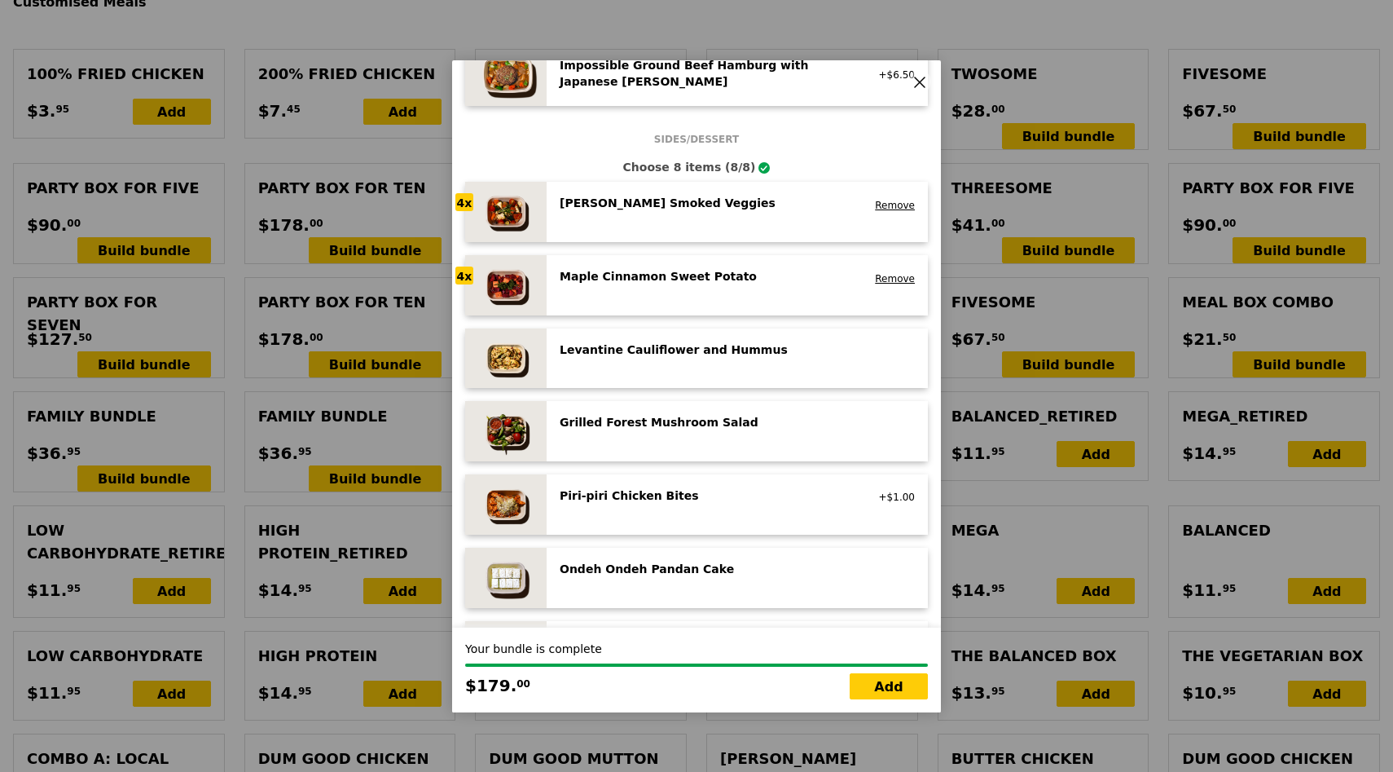
type input "192.20"
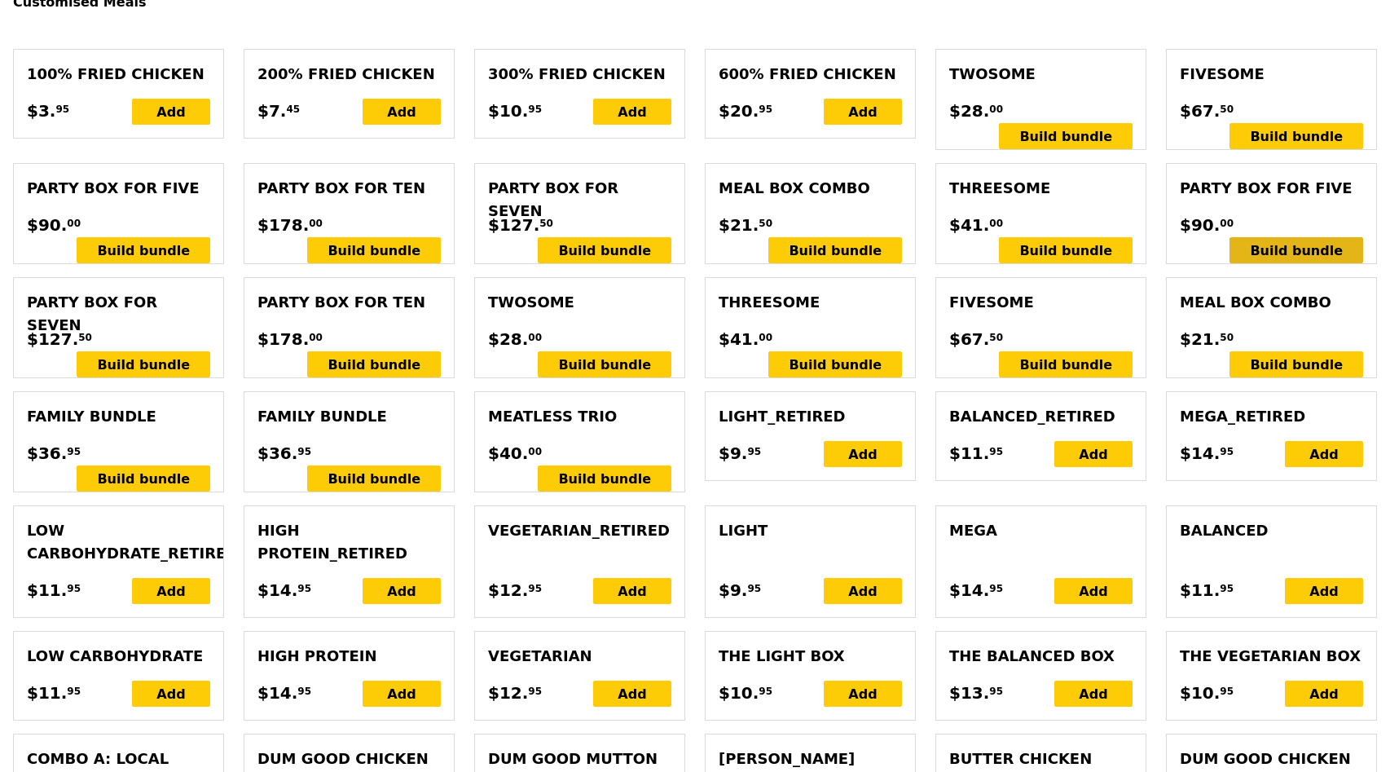
click at [1294, 237] on div "Build bundle" at bounding box center [1297, 250] width 134 height 26
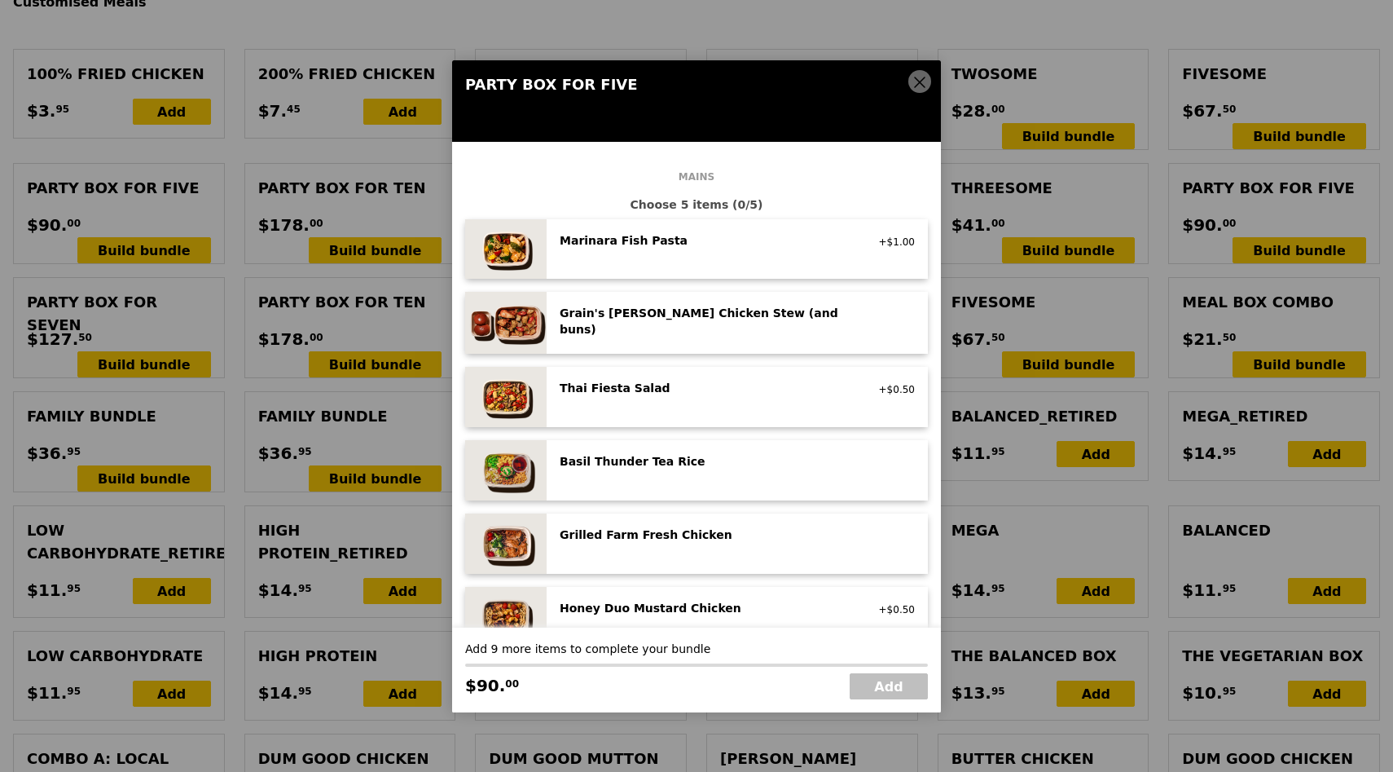
click at [697, 253] on div "Marinara Fish Pasta pescatarian, contains allium, dairy, nuts, wheat +$1.00" at bounding box center [737, 249] width 355 height 34
click at [697, 253] on div "Marinara Fish Pasta pescatarian, contains allium, dairy, nuts, wheat" at bounding box center [706, 245] width 312 height 26
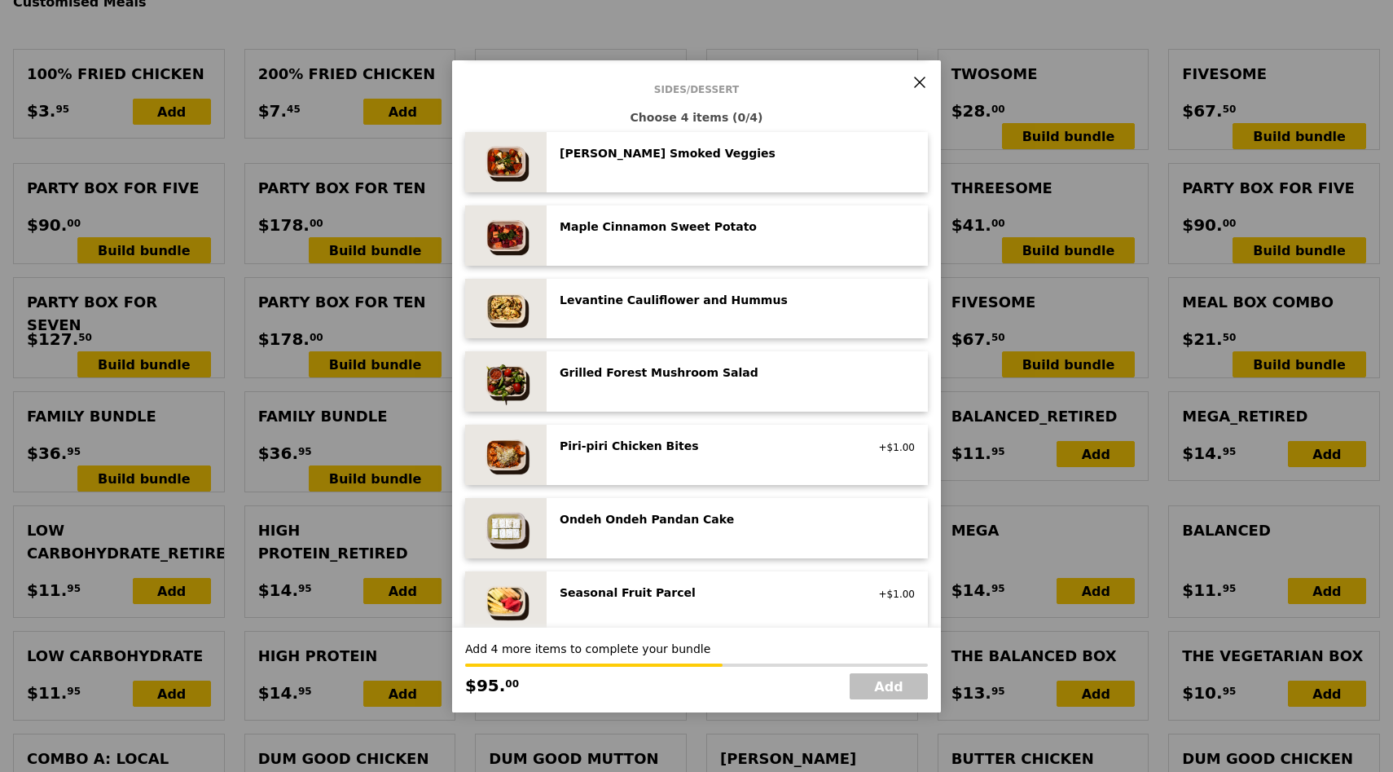
scroll to position [816, 0]
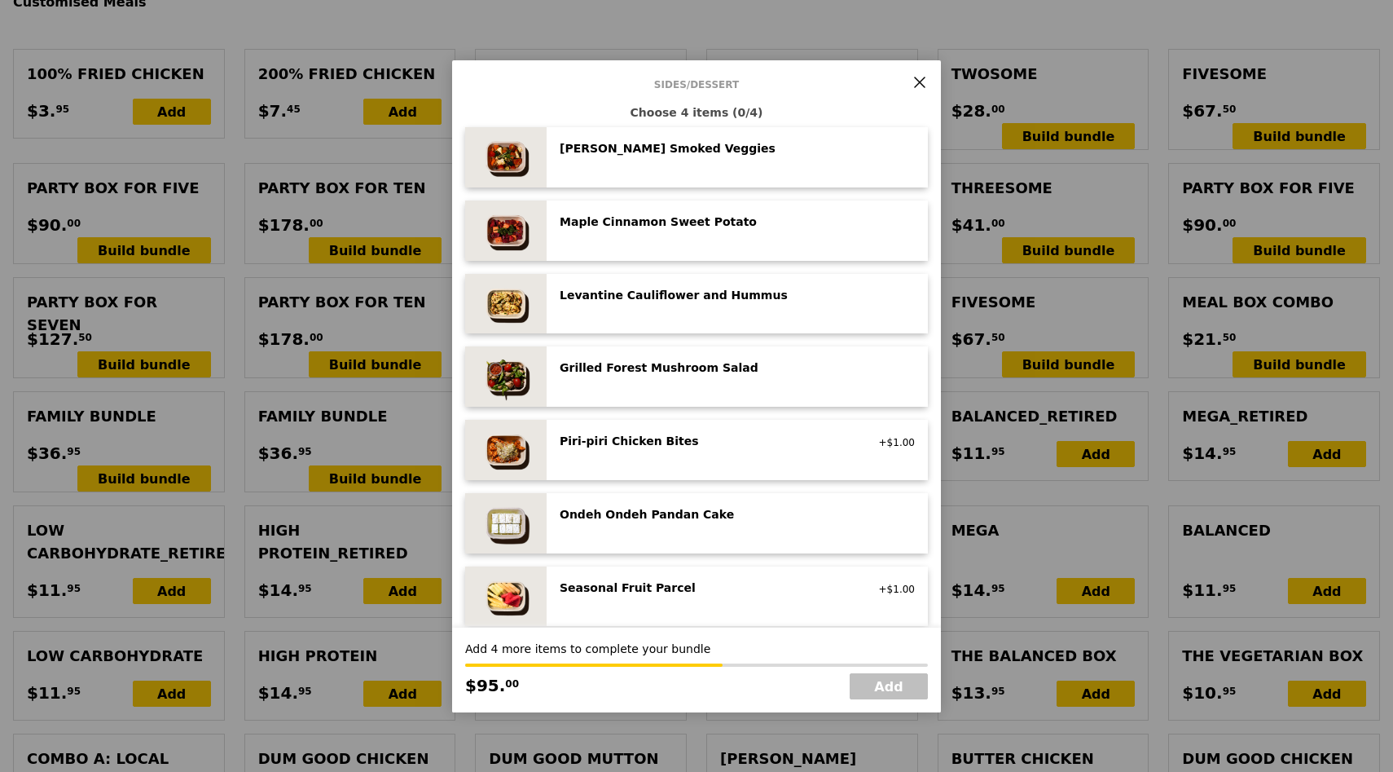
click at [678, 297] on div "Levantine Cauliflower and Hummus" at bounding box center [706, 295] width 293 height 16
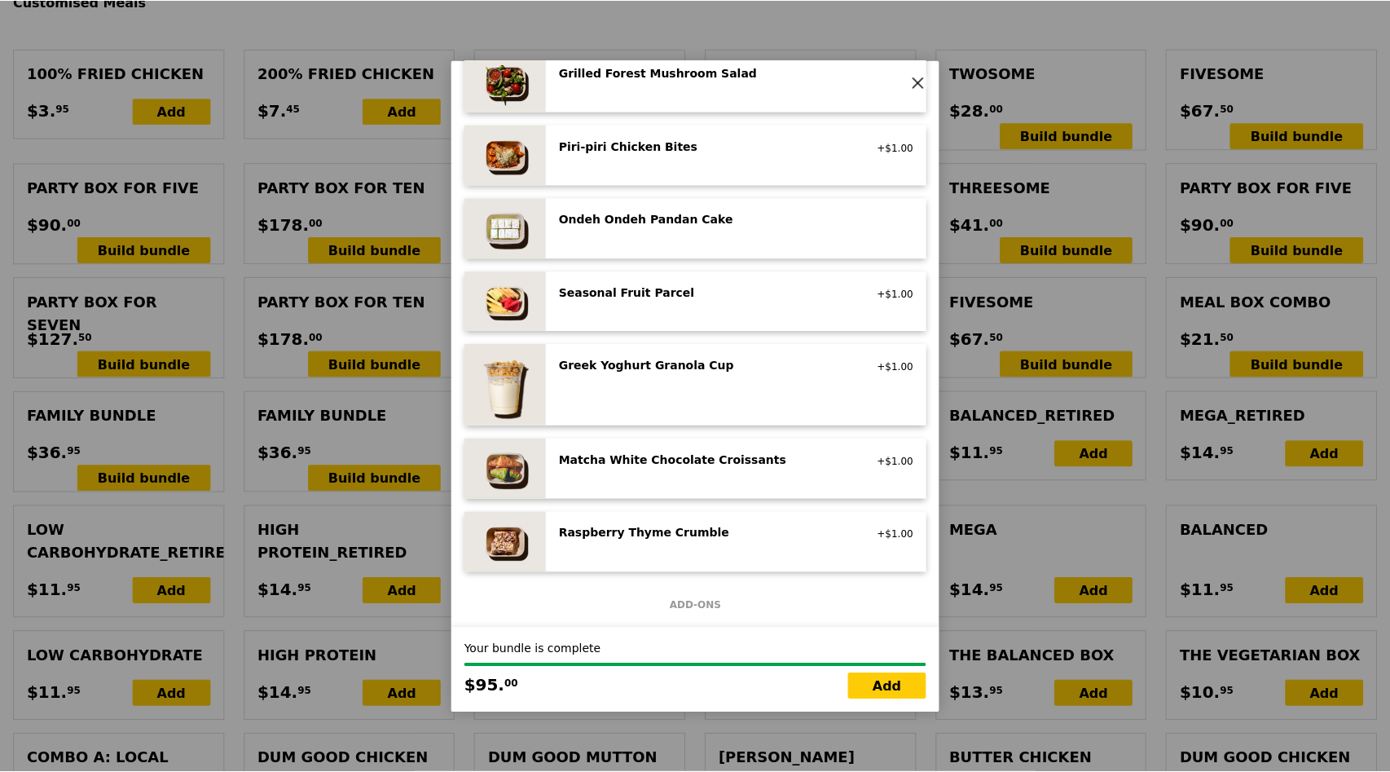
scroll to position [1788, 0]
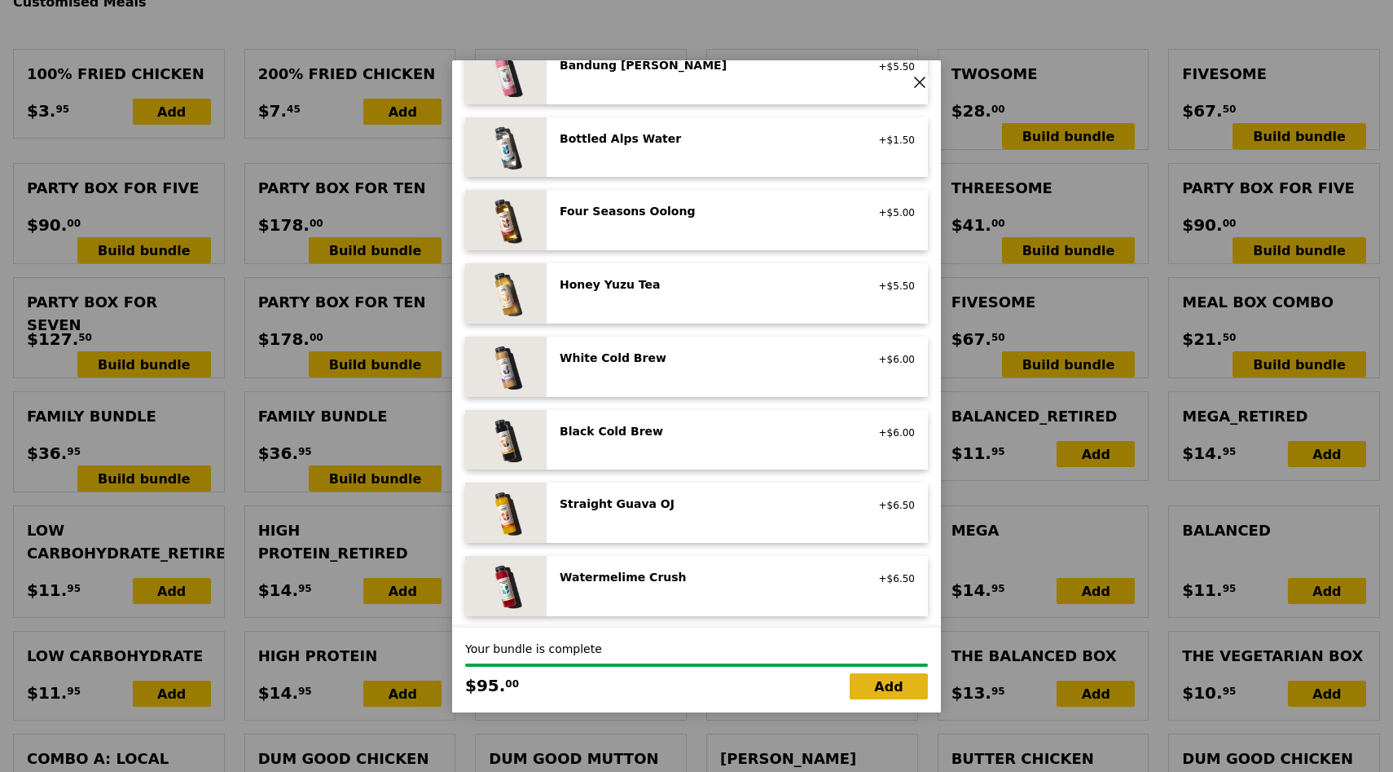
click at [899, 676] on link "Add" at bounding box center [889, 686] width 78 height 26
type input "Loading..."
type input "274.00"
type input "3.62"
type input "3.95"
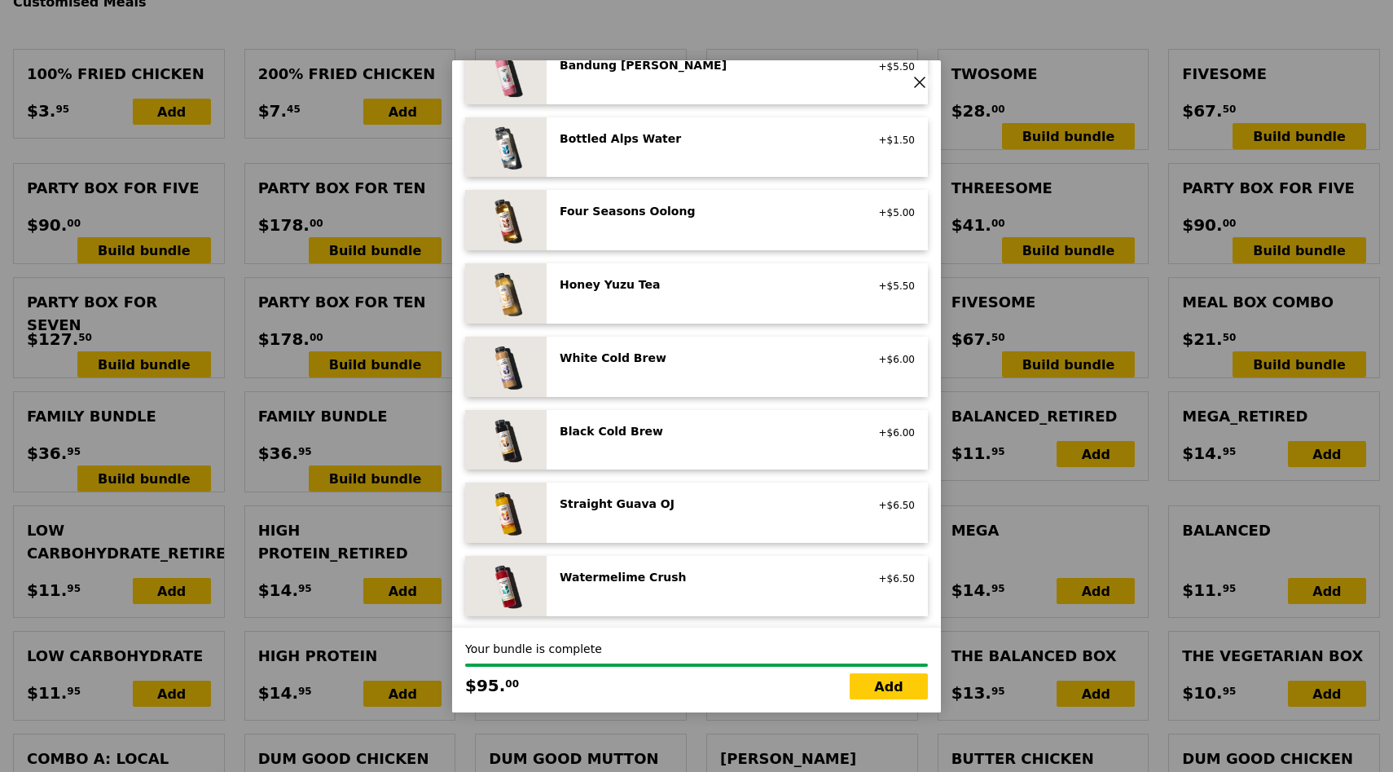
type input "277.95"
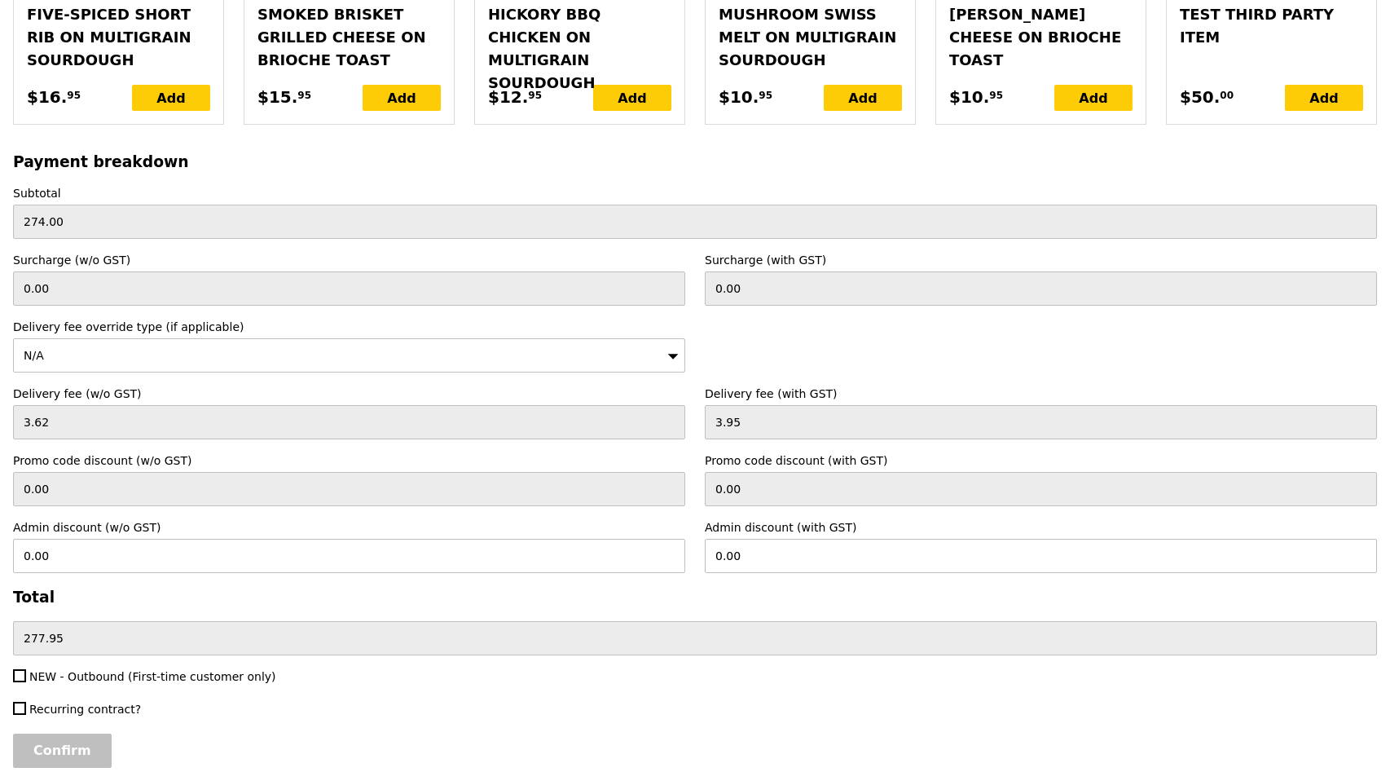
scroll to position [3587, 0]
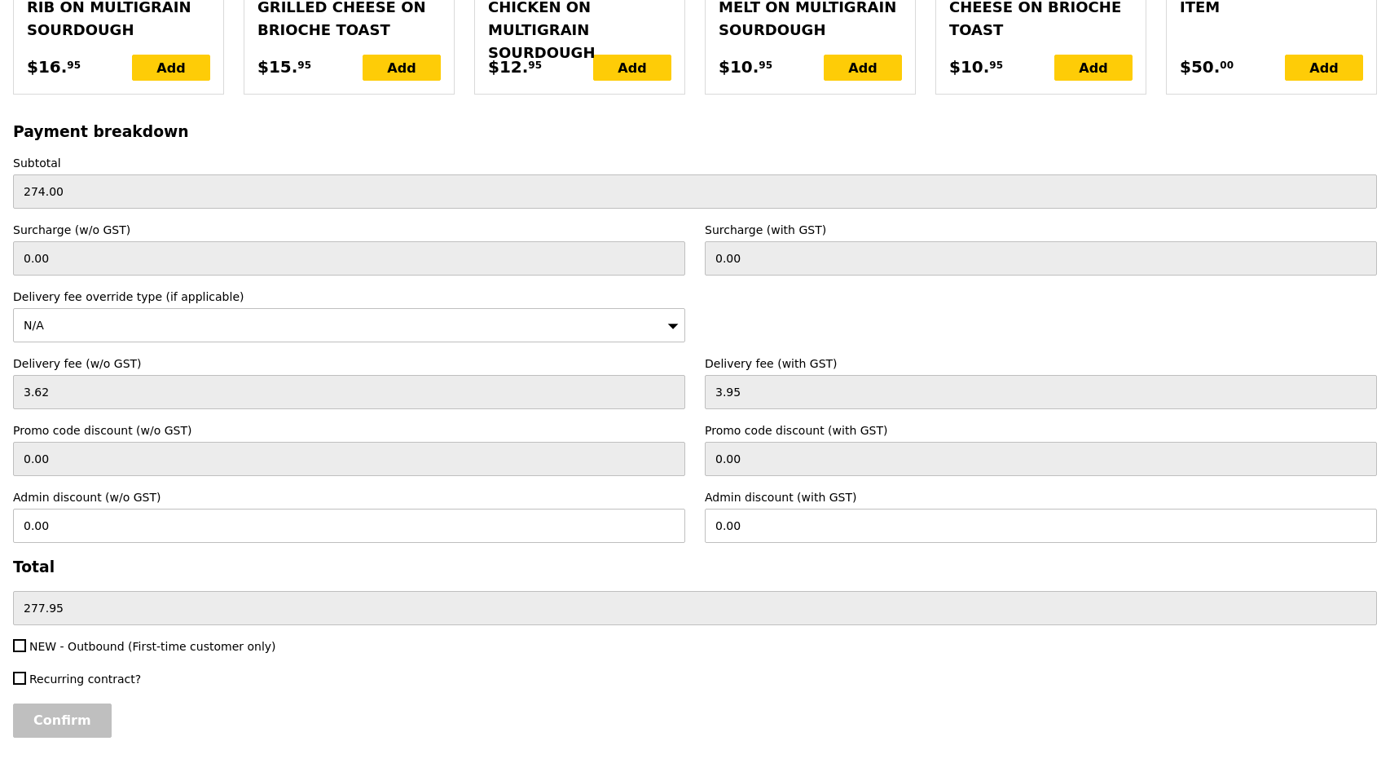
click at [248, 543] on div "Payment breakdown Subtotal 274.00 Surcharge (w/o GST) 0.00 Surcharge (with GST)…" at bounding box center [695, 374] width 1364 height 502
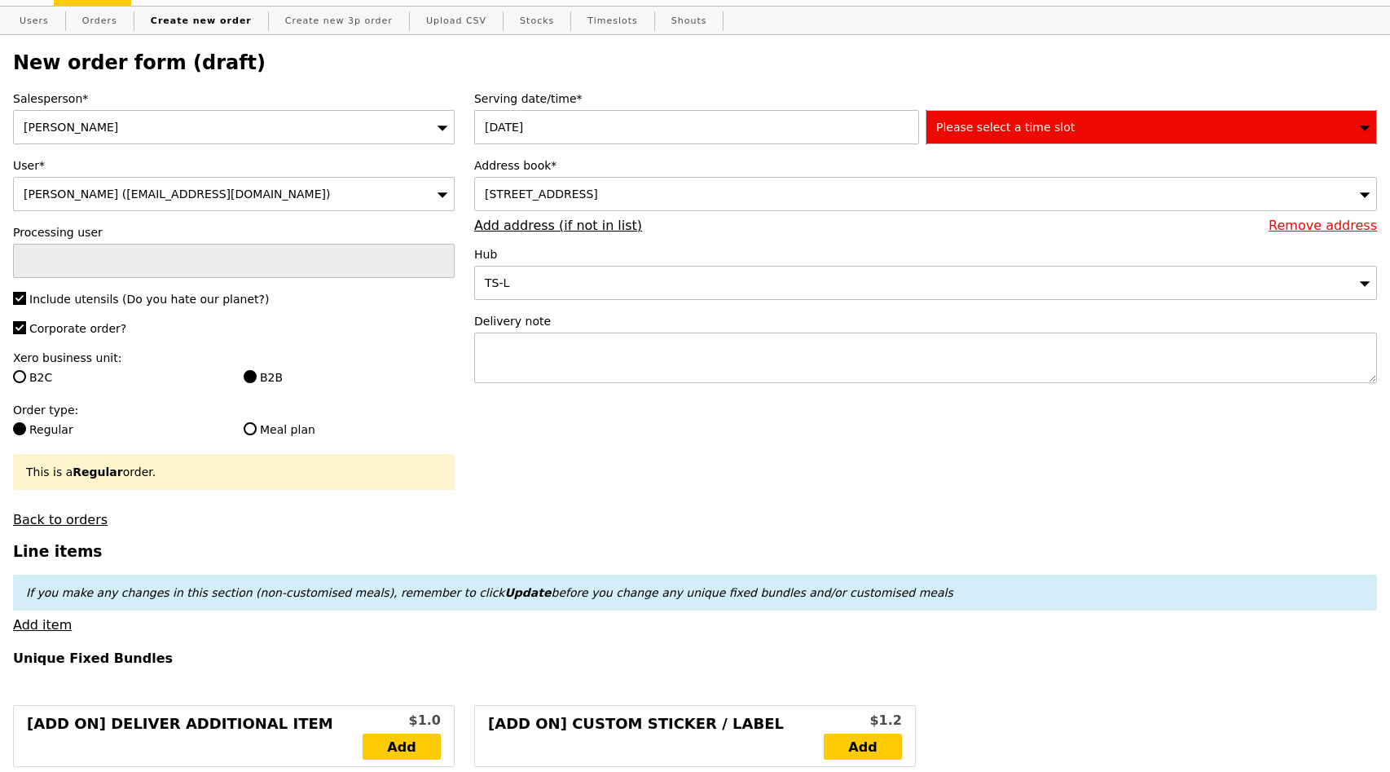
scroll to position [0, 0]
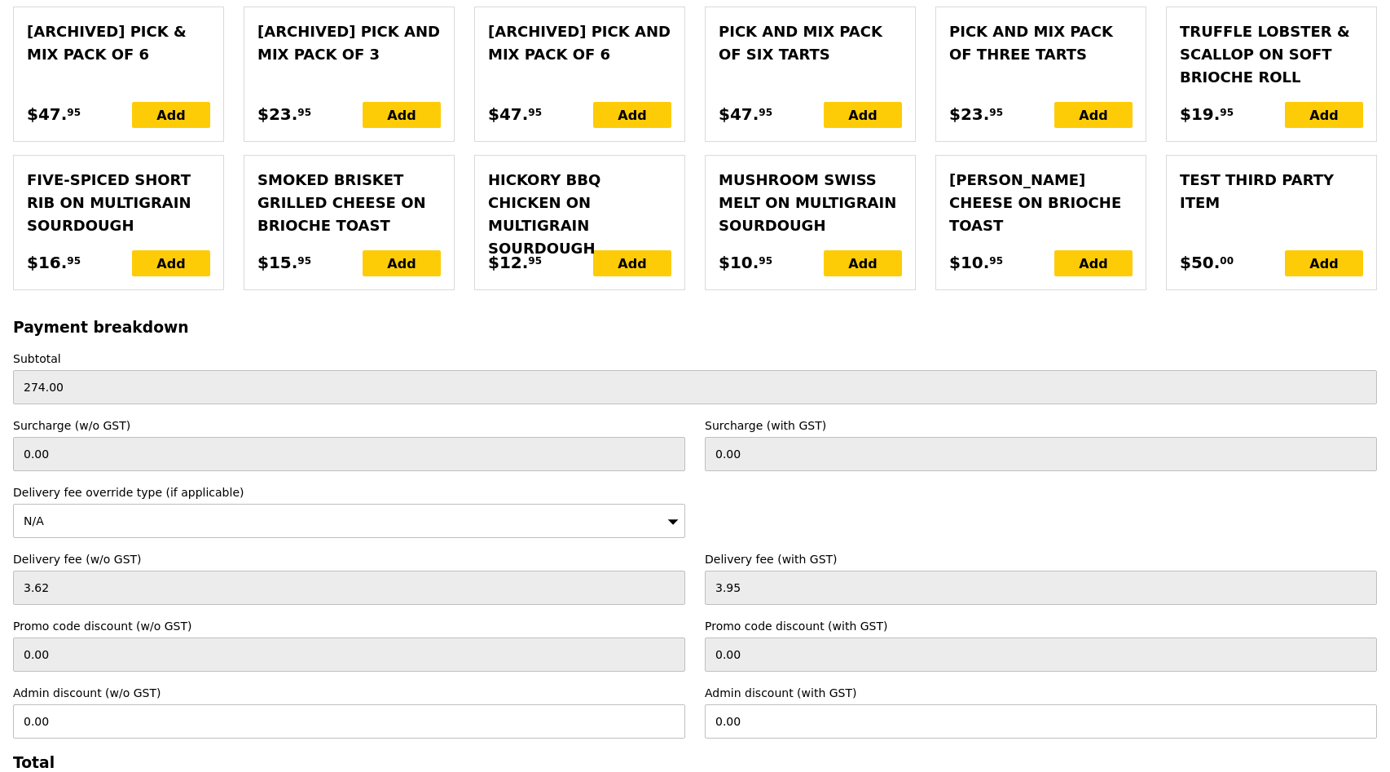
scroll to position [3390, 0]
click at [359, 504] on div "N/A" at bounding box center [349, 521] width 672 height 34
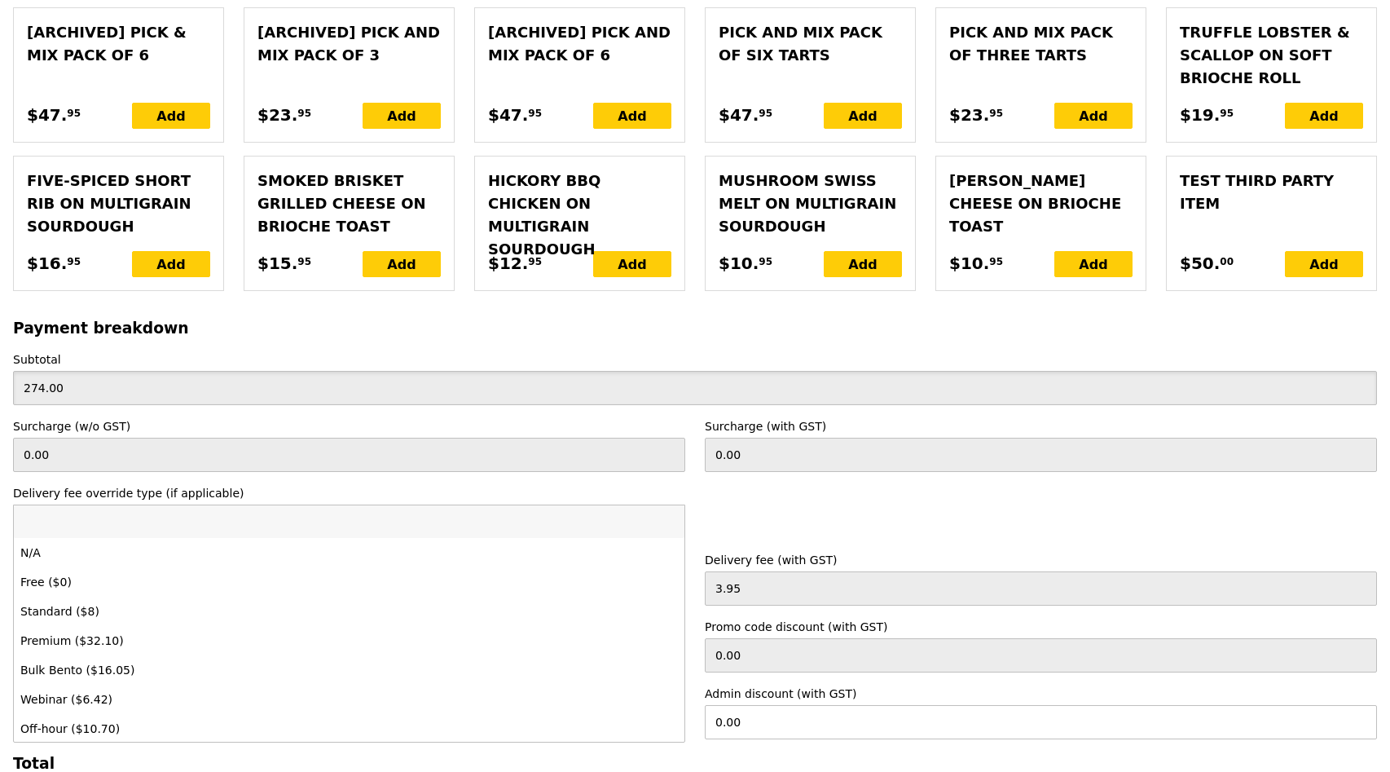
click at [451, 371] on input "274.00" at bounding box center [695, 388] width 1364 height 34
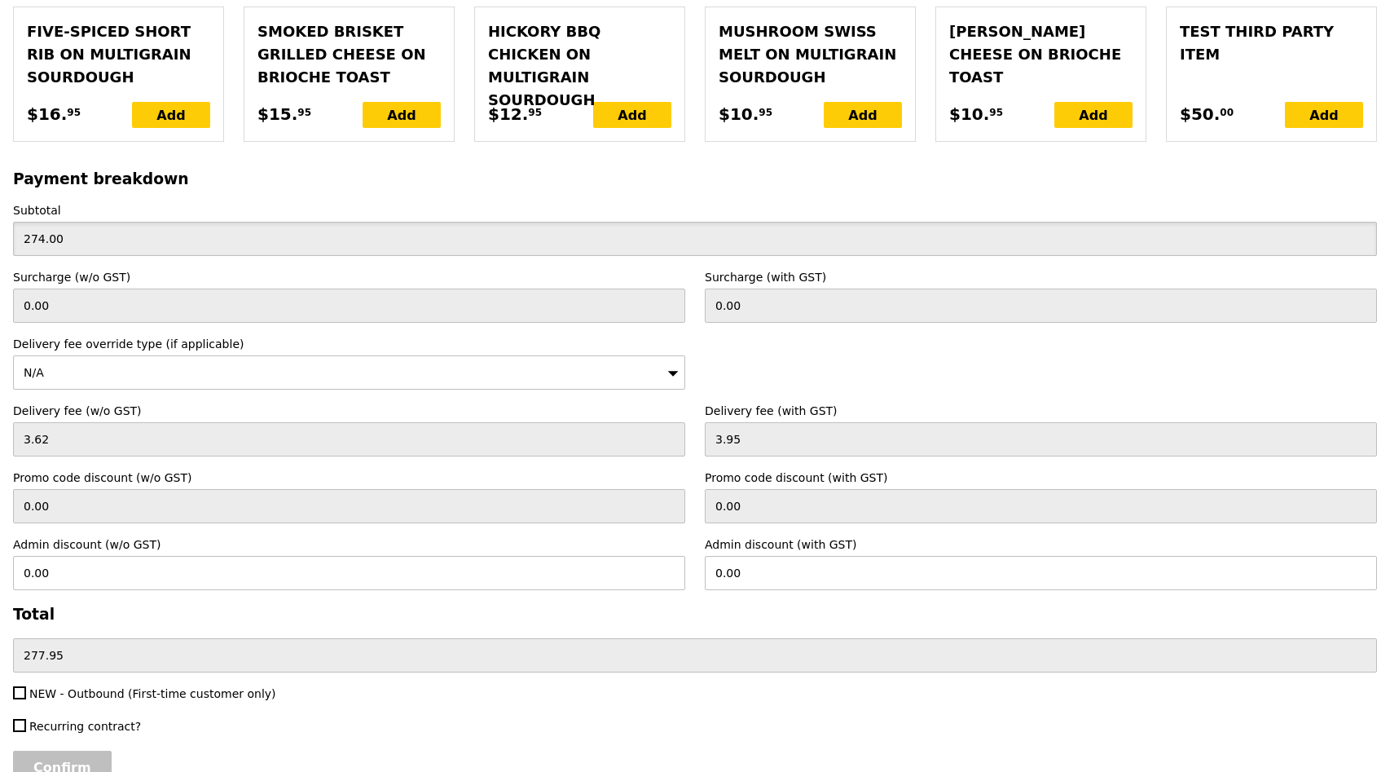
scroll to position [3587, 0]
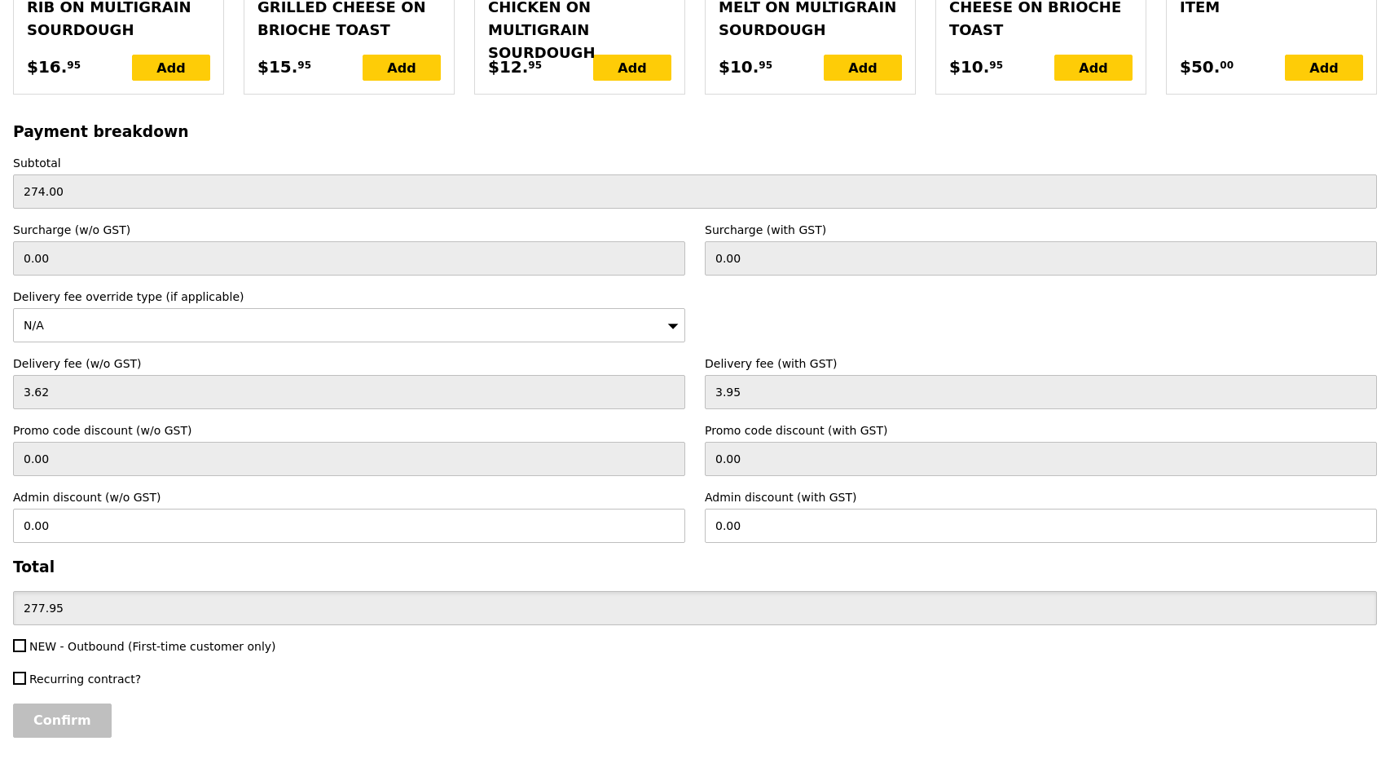
click at [118, 591] on input "277.95" at bounding box center [695, 608] width 1364 height 34
click at [60, 703] on input "Confirm" at bounding box center [62, 720] width 99 height 34
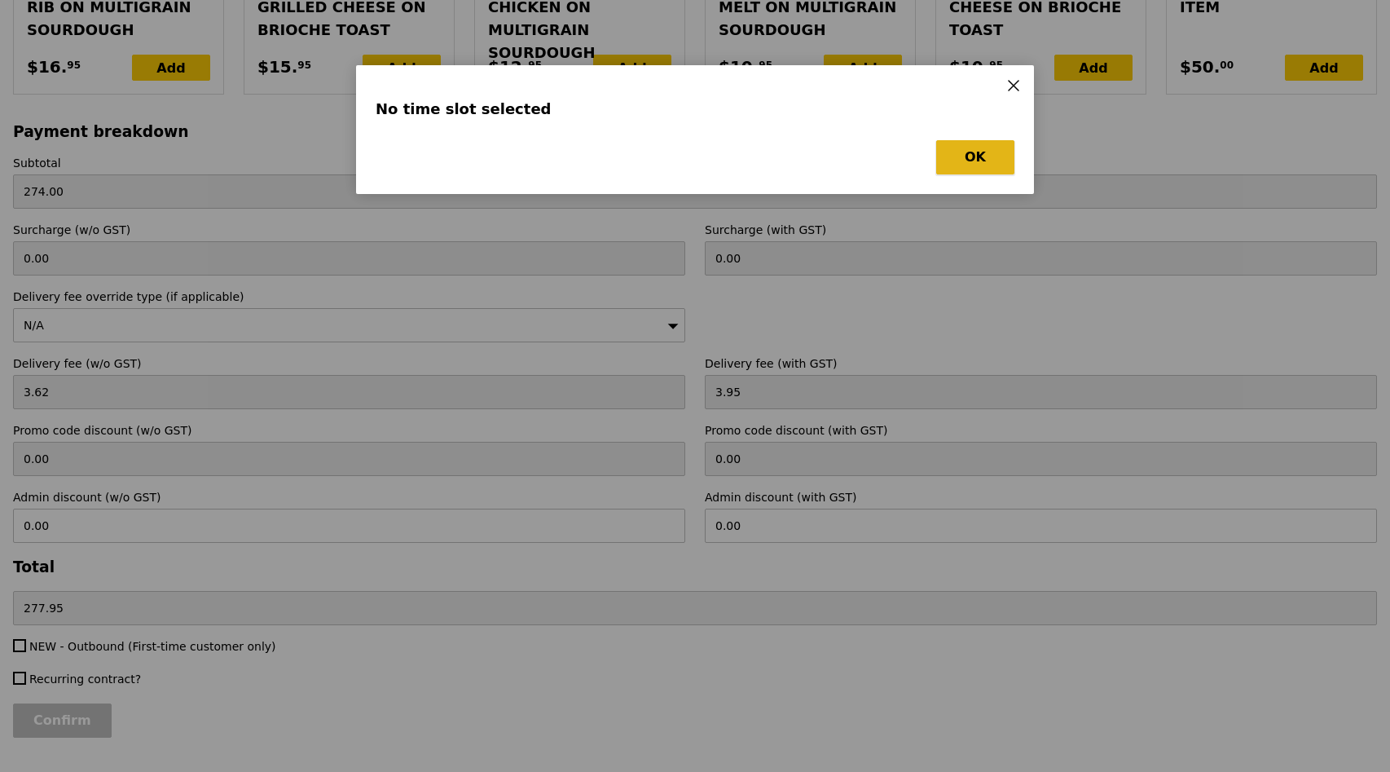
click at [1003, 174] on button "OK" at bounding box center [975, 157] width 78 height 34
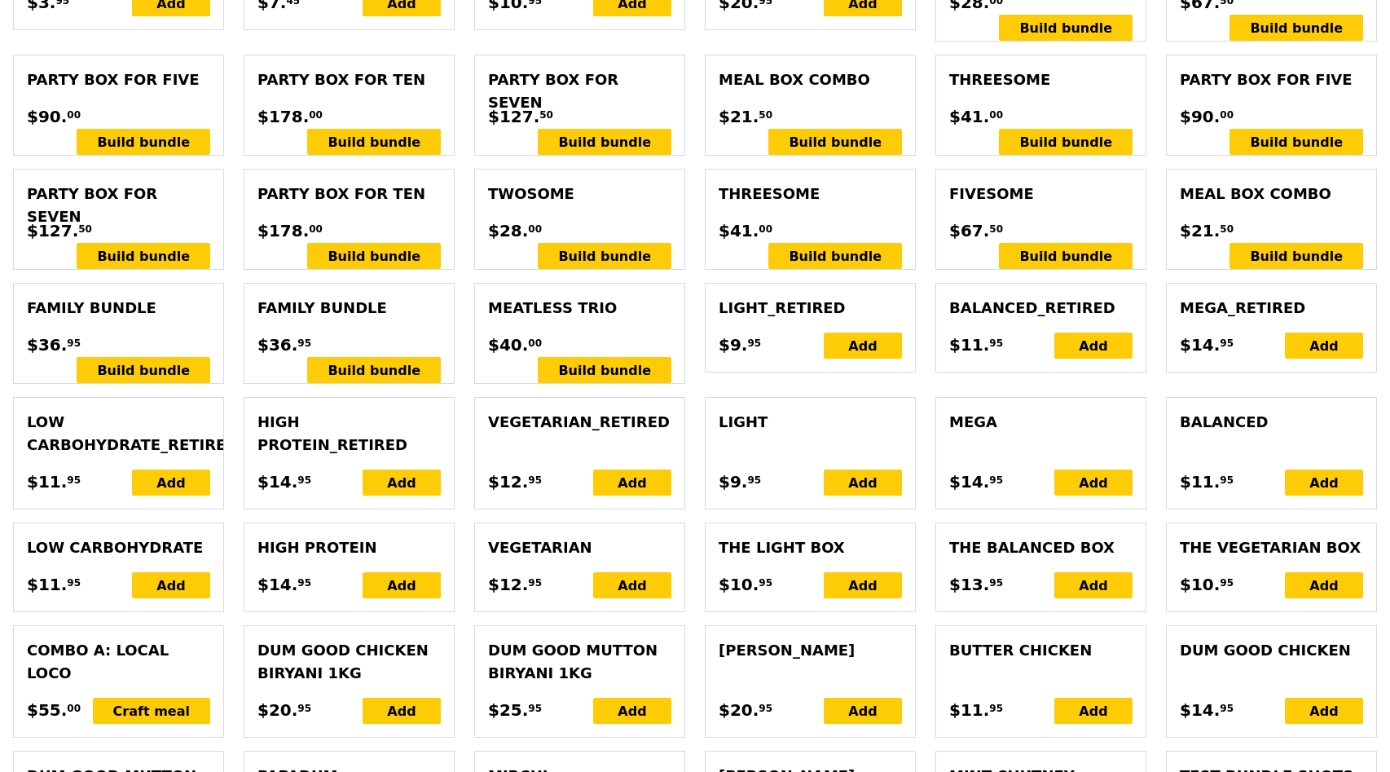
scroll to position [0, 0]
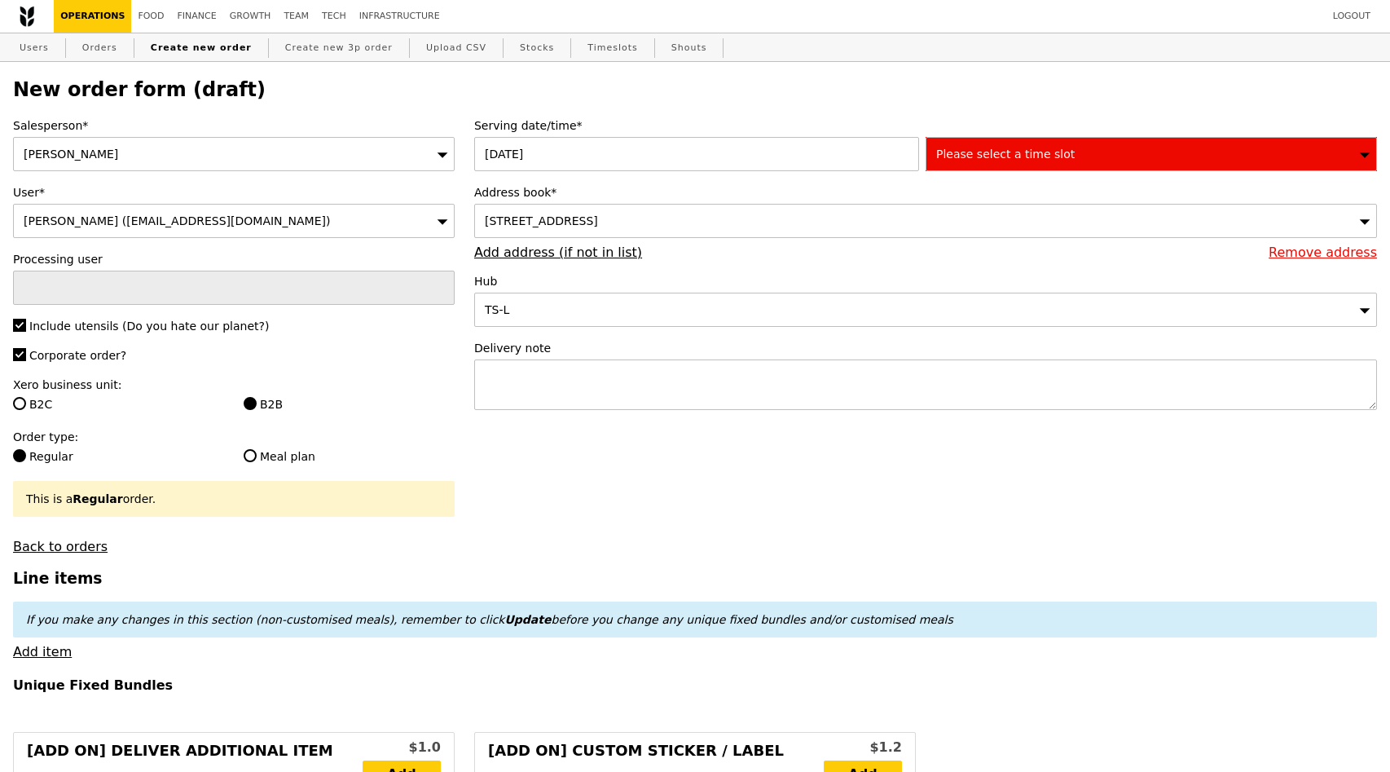
click at [1015, 150] on span "Please select a time slot" at bounding box center [1005, 153] width 139 height 13
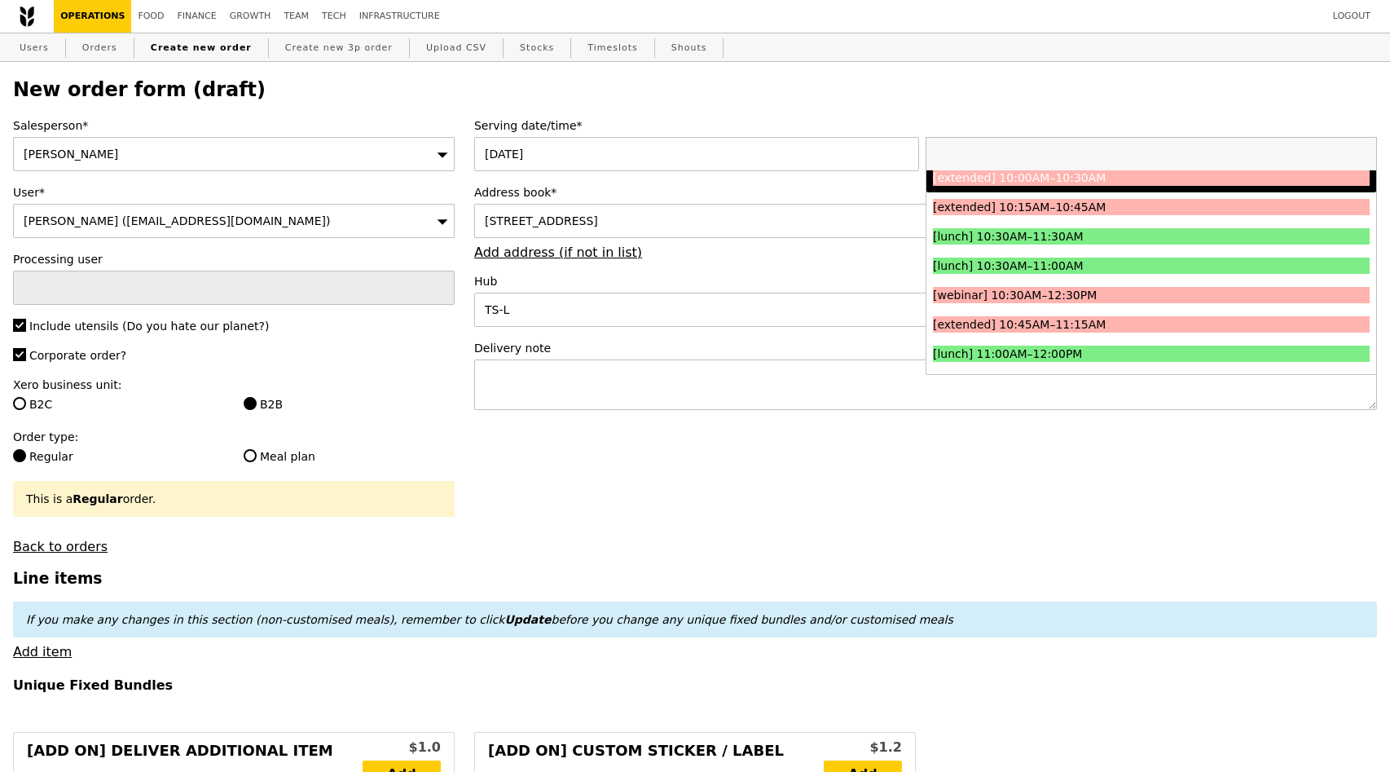
scroll to position [360, 0]
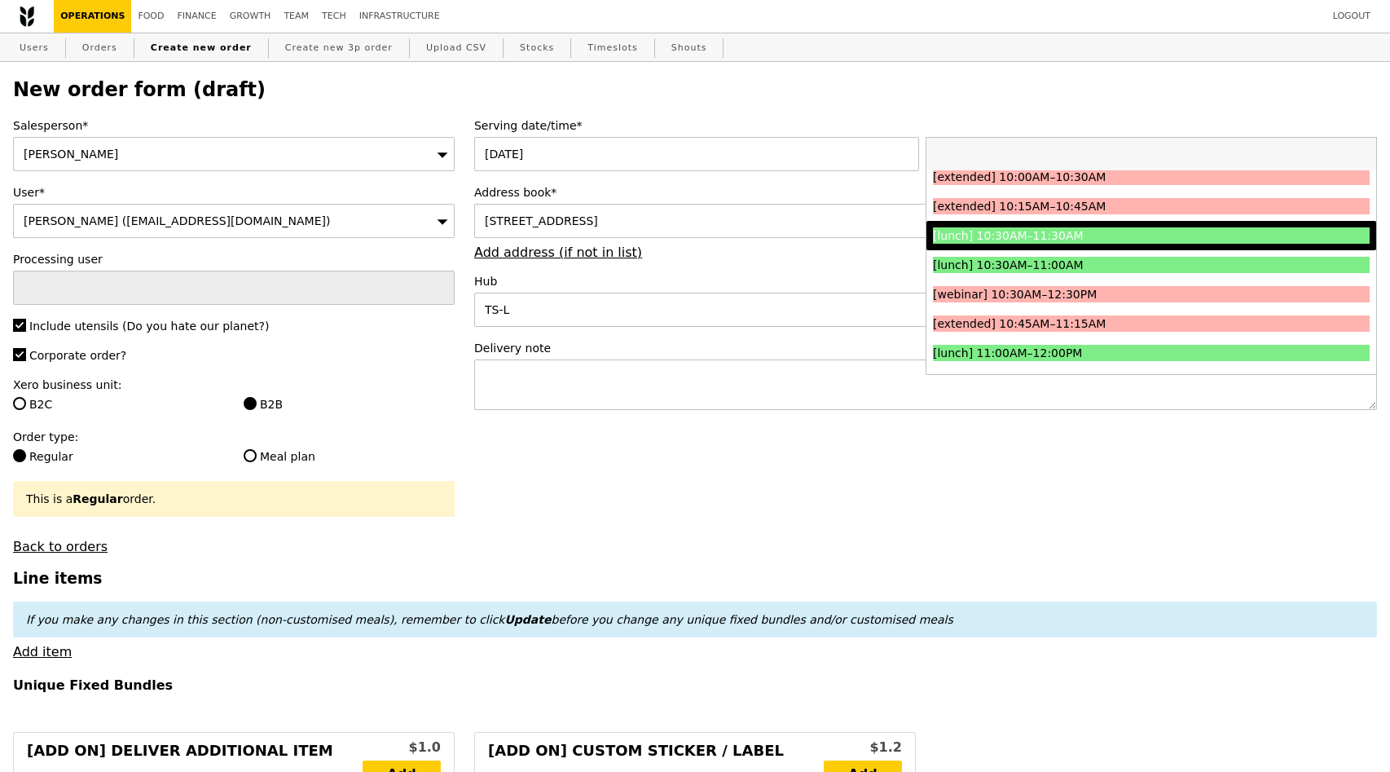
click at [1128, 238] on div "[lunch] 10:30AM–11:30AM" at bounding box center [1097, 235] width 328 height 16
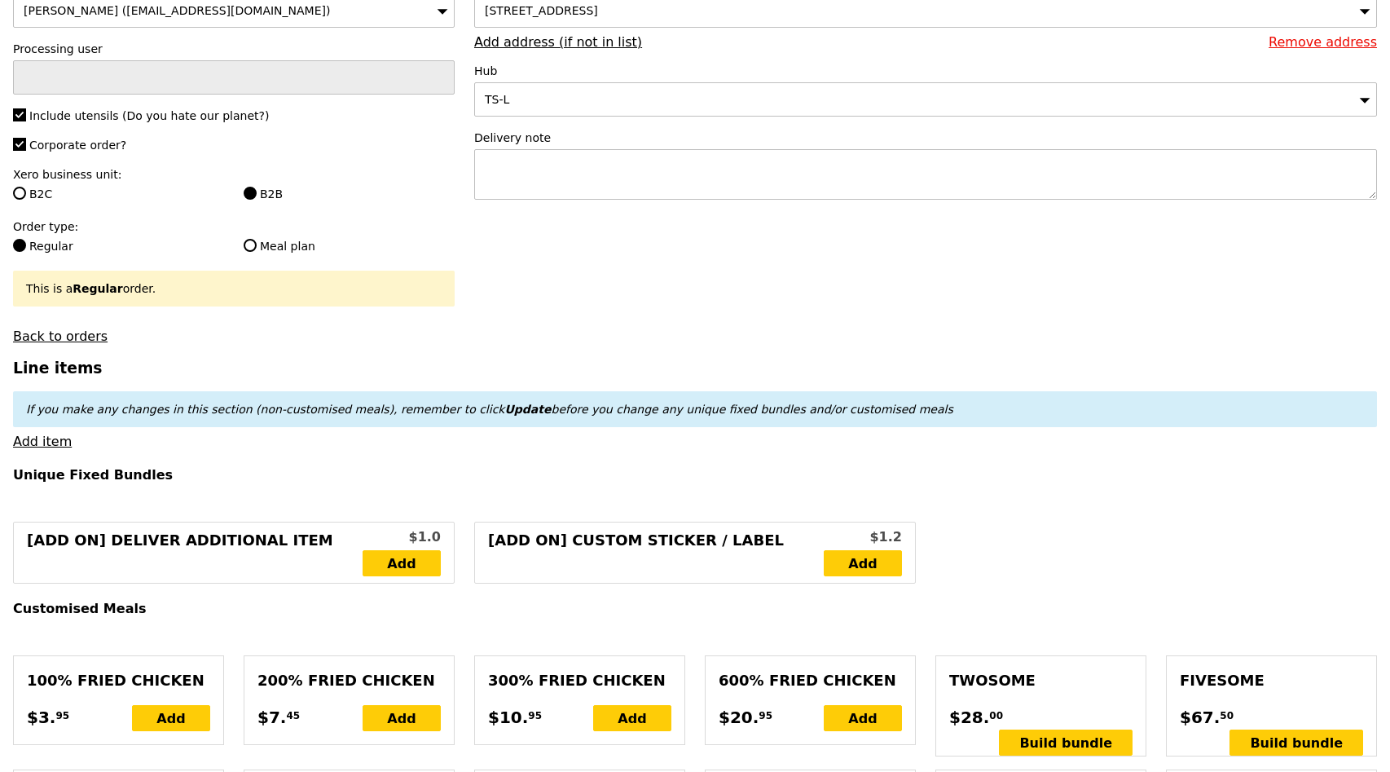
scroll to position [211, 0]
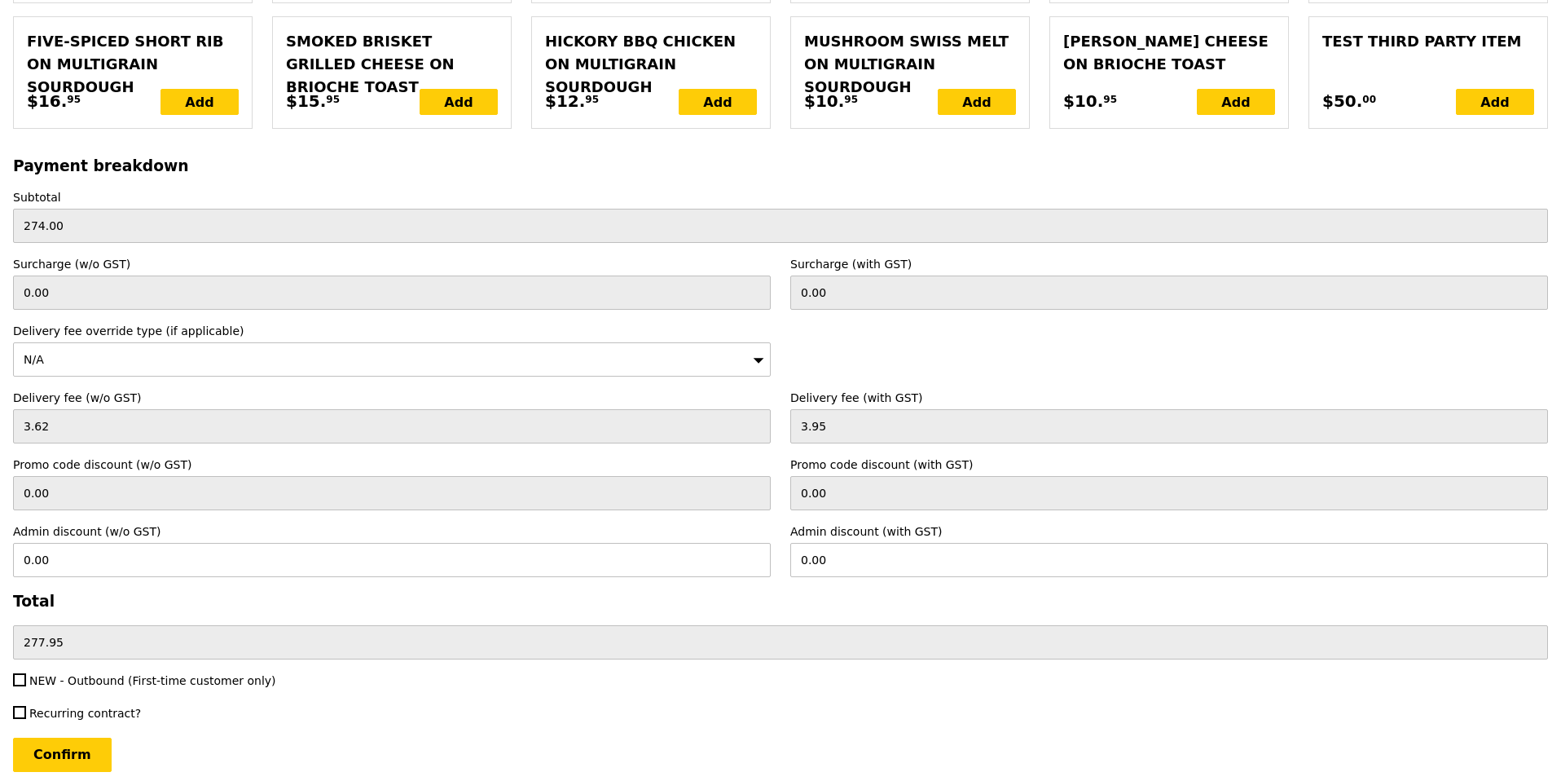
scroll to position [3460, 0]
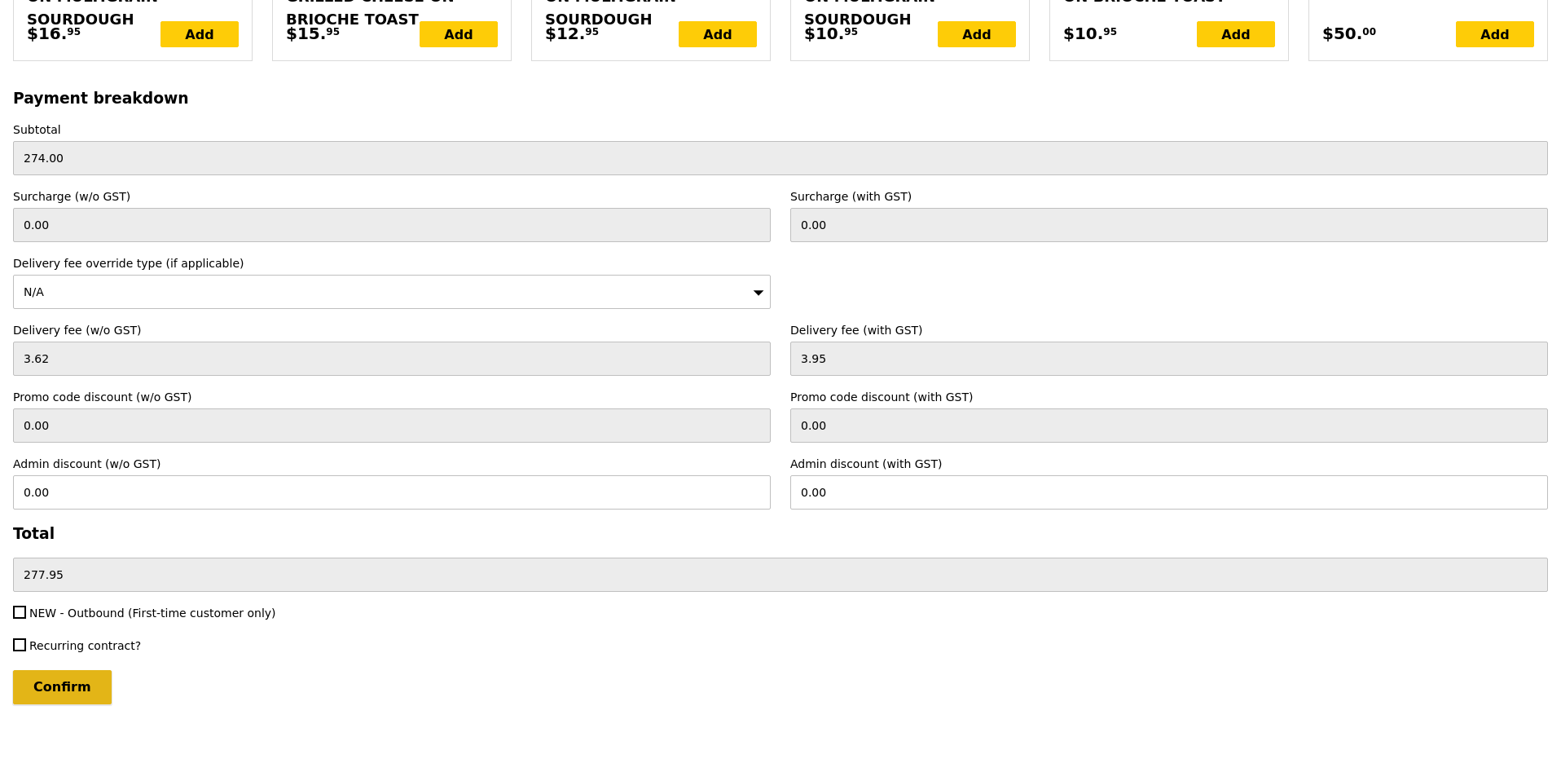
click at [78, 691] on input "Confirm" at bounding box center [62, 687] width 99 height 34
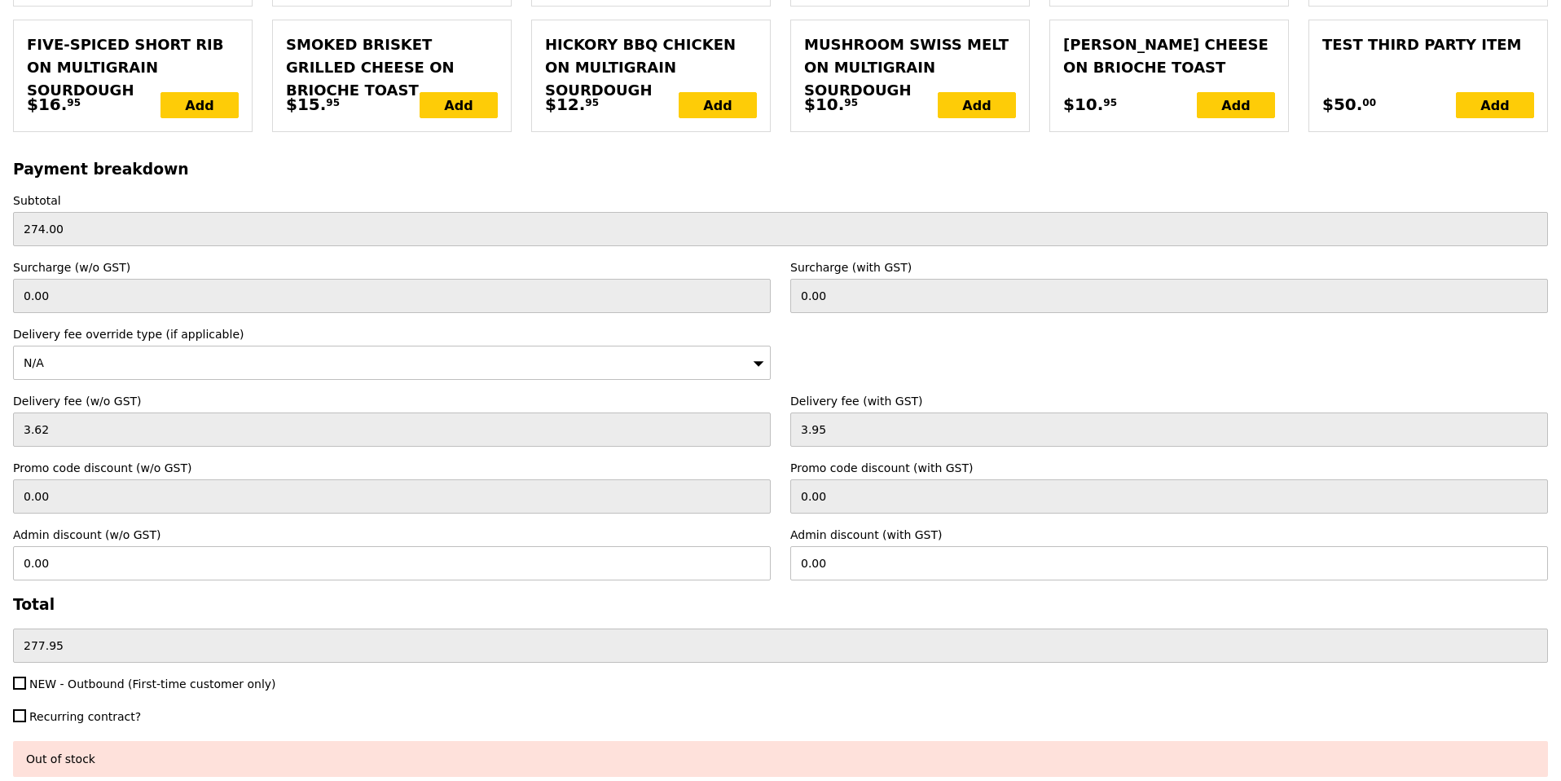
scroll to position [3509, 0]
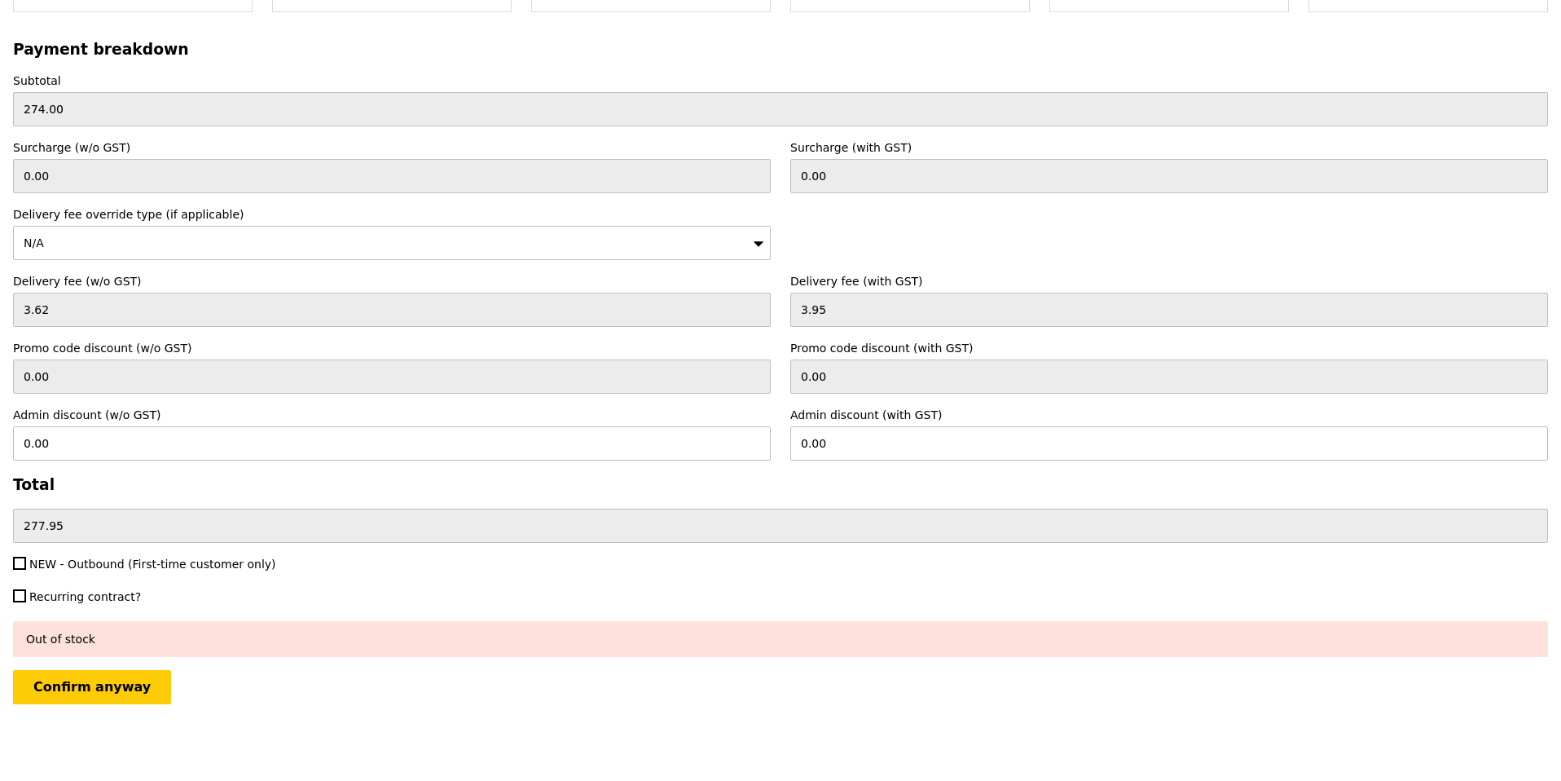
click at [99, 641] on div "Out of stock" at bounding box center [780, 639] width 1509 height 16
click at [94, 684] on input "Confirm anyway" at bounding box center [92, 687] width 158 height 34
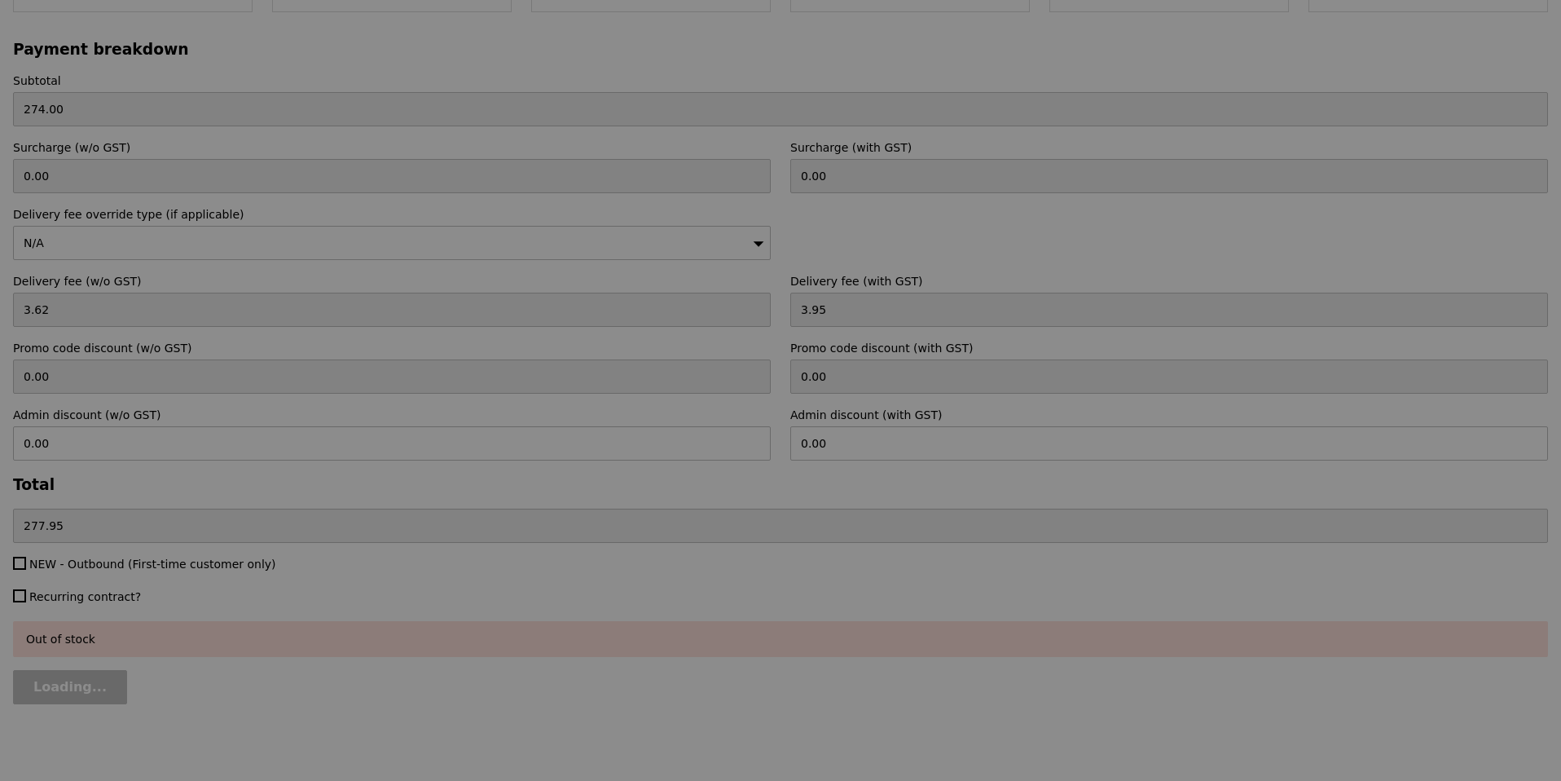
type input "Loading..."
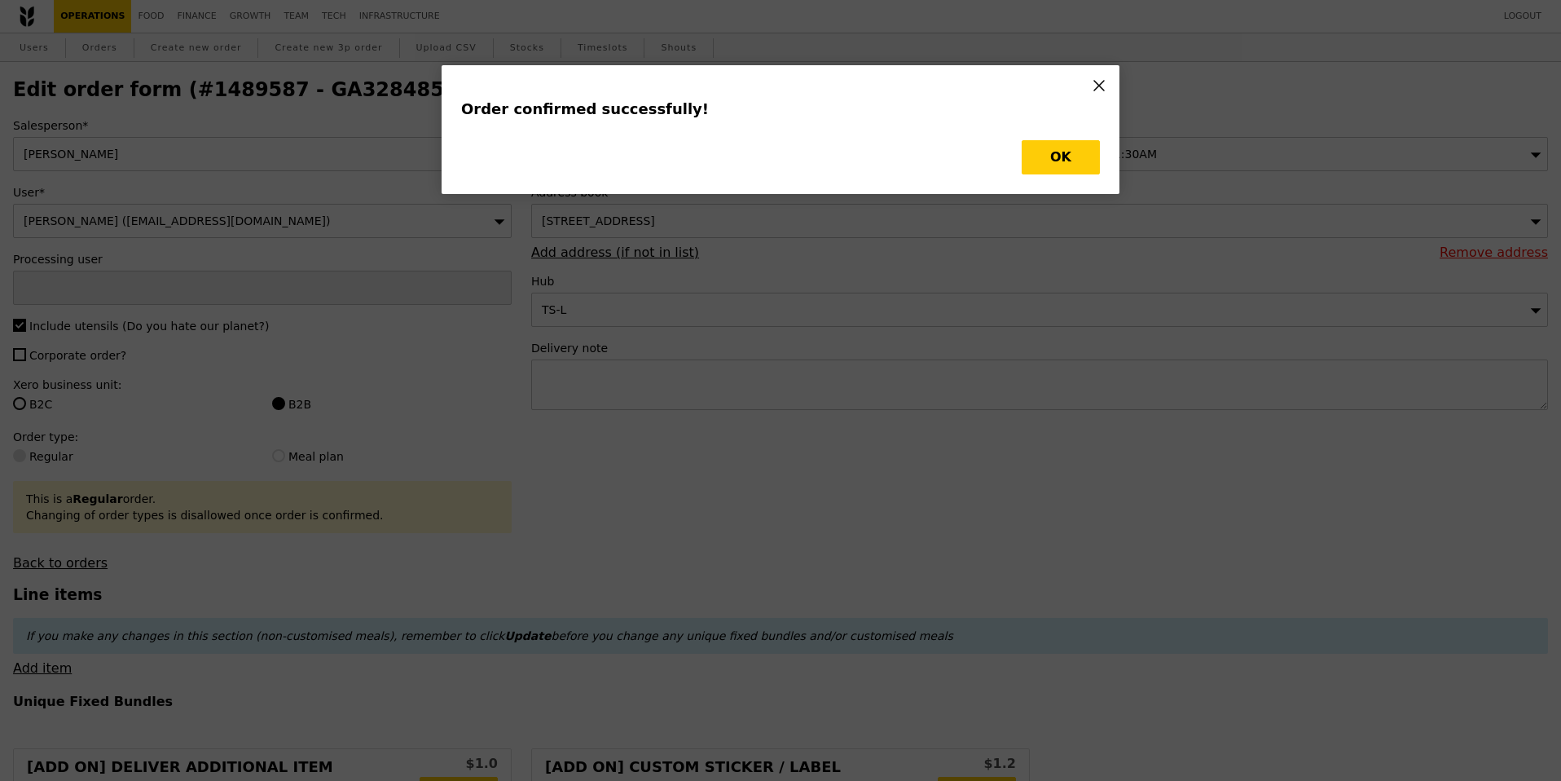
type input "Ted Chan"
type input "Loading..."
checkbox input "false"
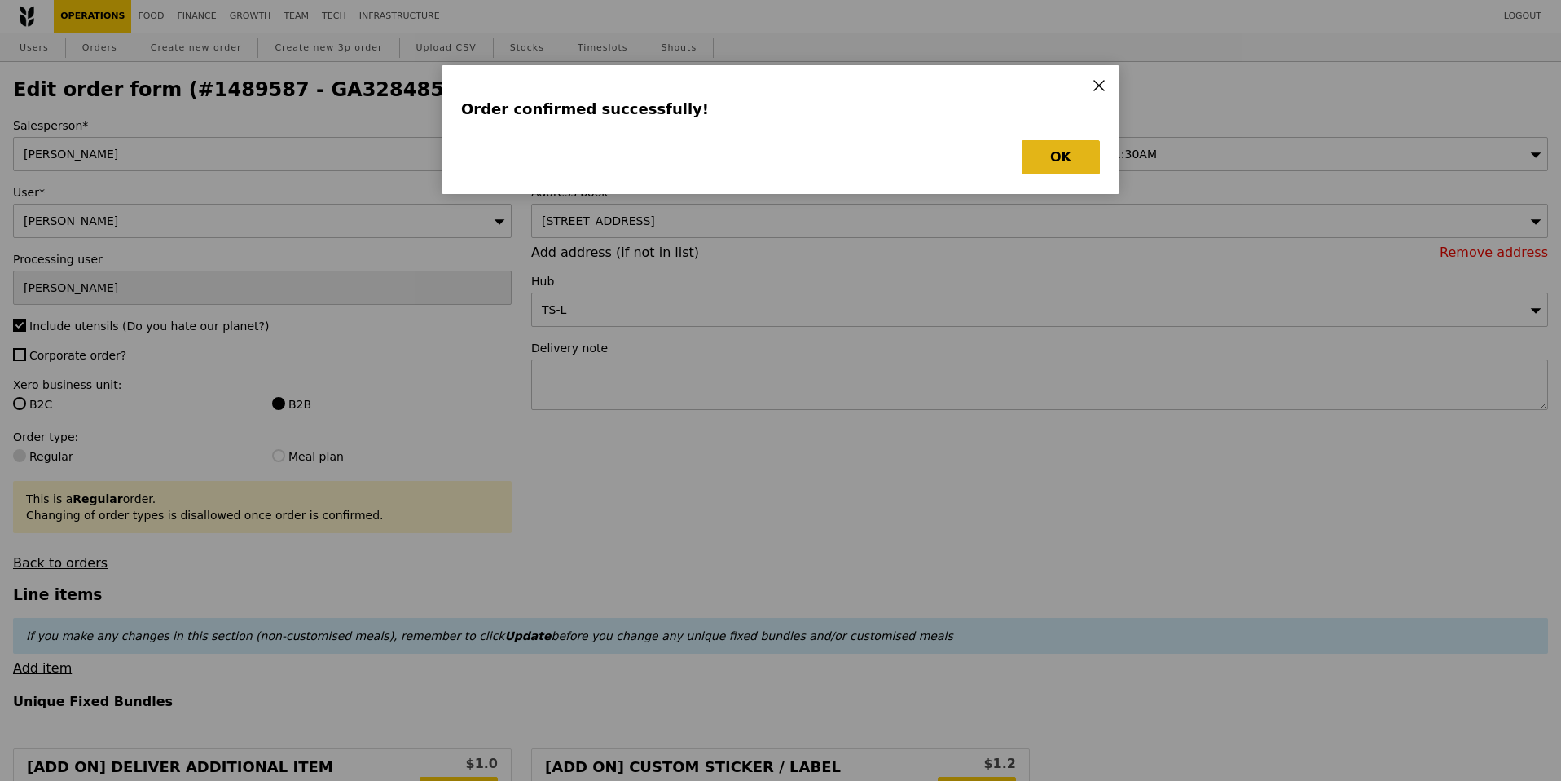
type input "Update"
click at [1069, 147] on button "OK" at bounding box center [1061, 157] width 78 height 34
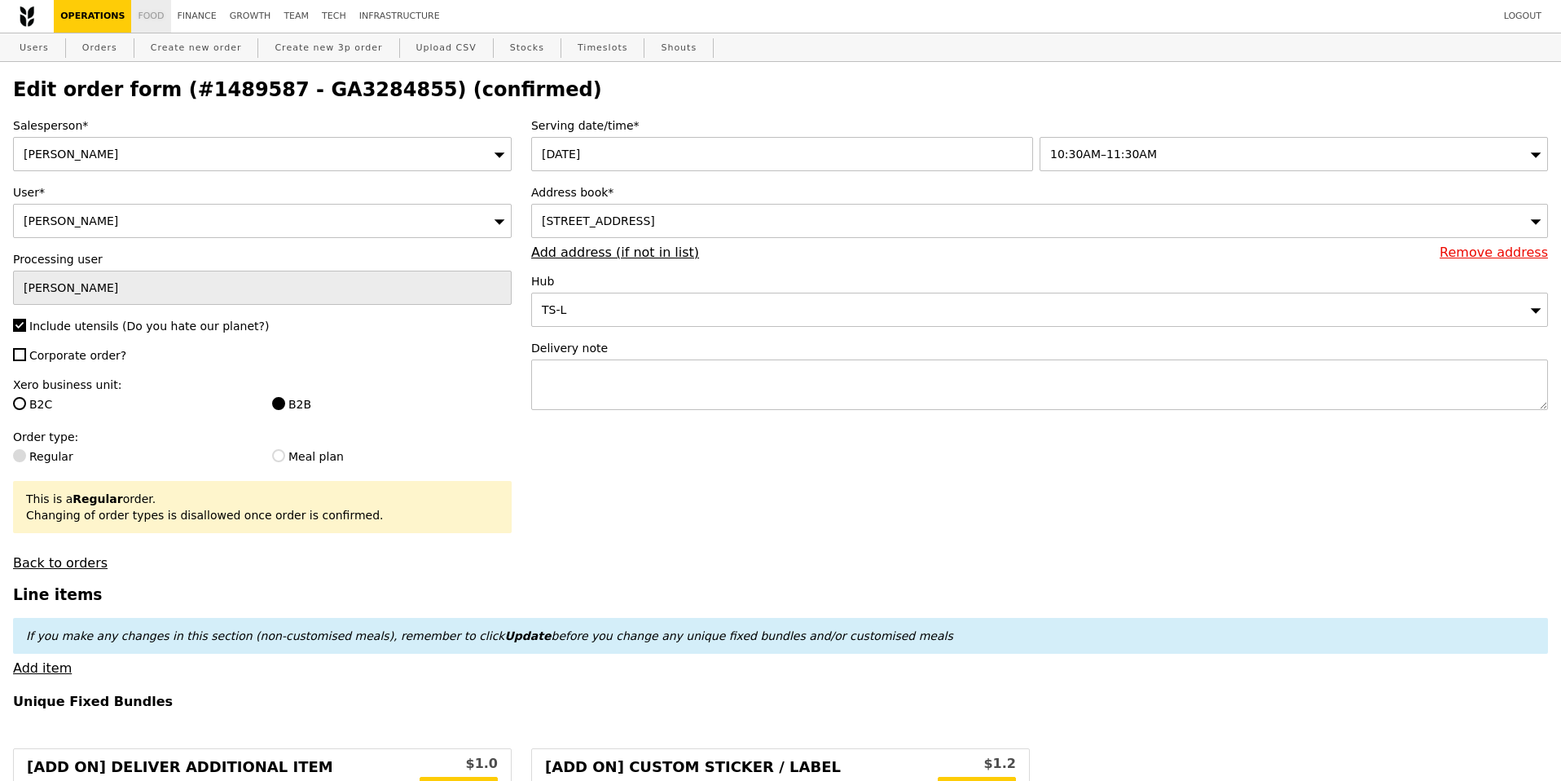
click at [153, 15] on link "Food" at bounding box center [150, 16] width 39 height 33
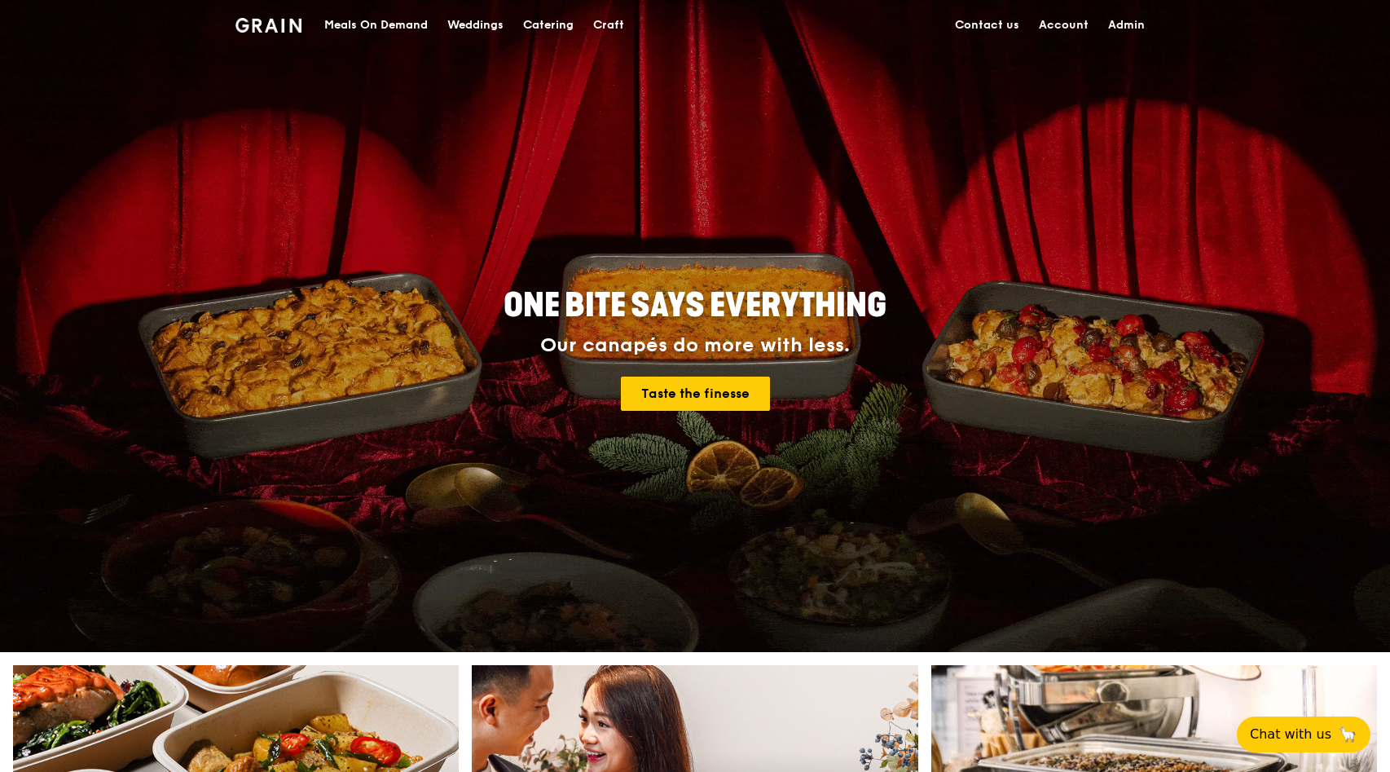
click at [367, 31] on div "Meals On Demand" at bounding box center [375, 25] width 103 height 49
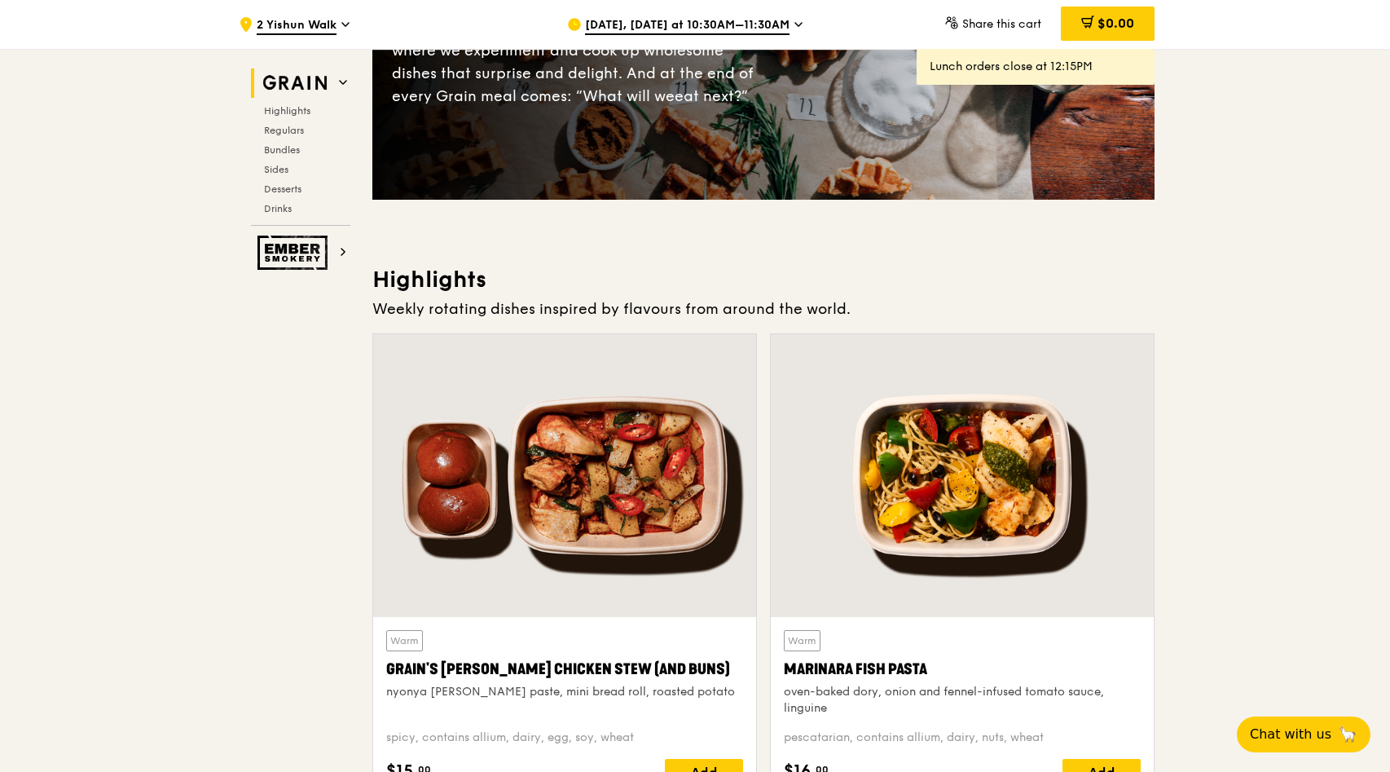
scroll to position [261, 0]
